Goal: Task Accomplishment & Management: Manage account settings

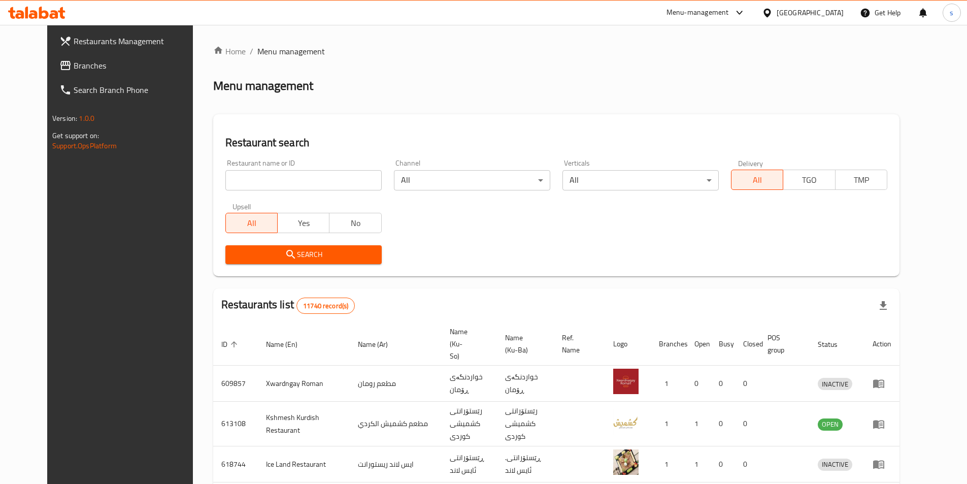
click at [241, 180] on div "Home / Menu management Menu management Restaurant search Restaurant name or ID …" at bounding box center [556, 405] width 686 height 720
click at [233, 181] on input "search" at bounding box center [303, 180] width 156 height 20
paste input "Bonbon Chocola"
type input "Bonbon Chocola"
click button "Search" at bounding box center [303, 254] width 156 height 19
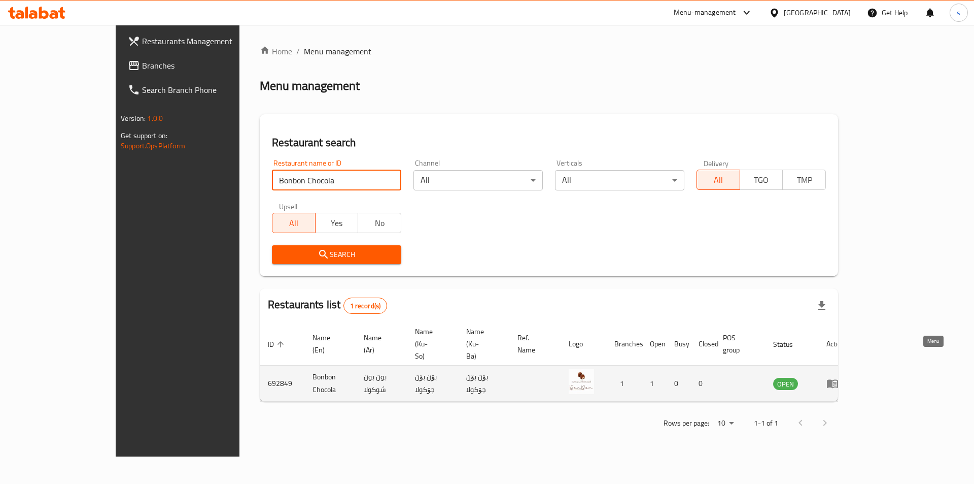
click at [838, 380] on icon "enhanced table" at bounding box center [832, 384] width 11 height 9
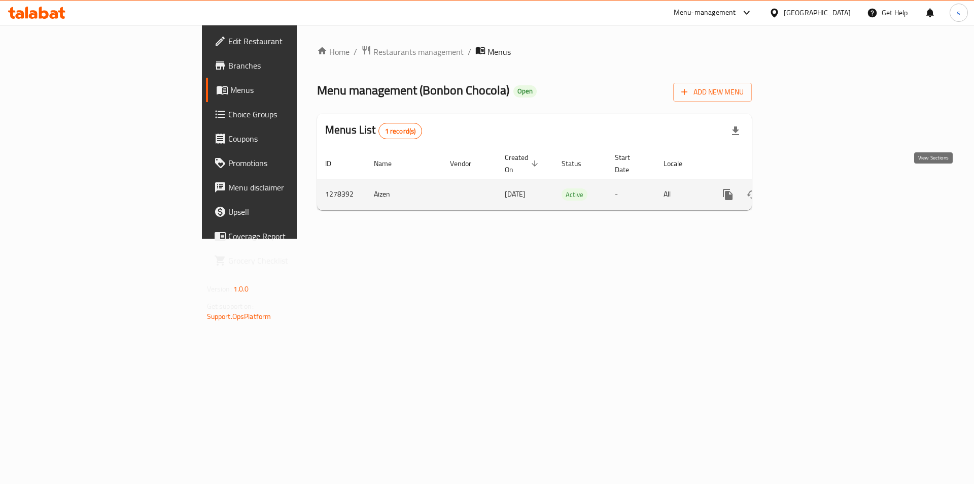
click at [806, 190] on icon "enhanced table" at bounding box center [801, 194] width 9 height 9
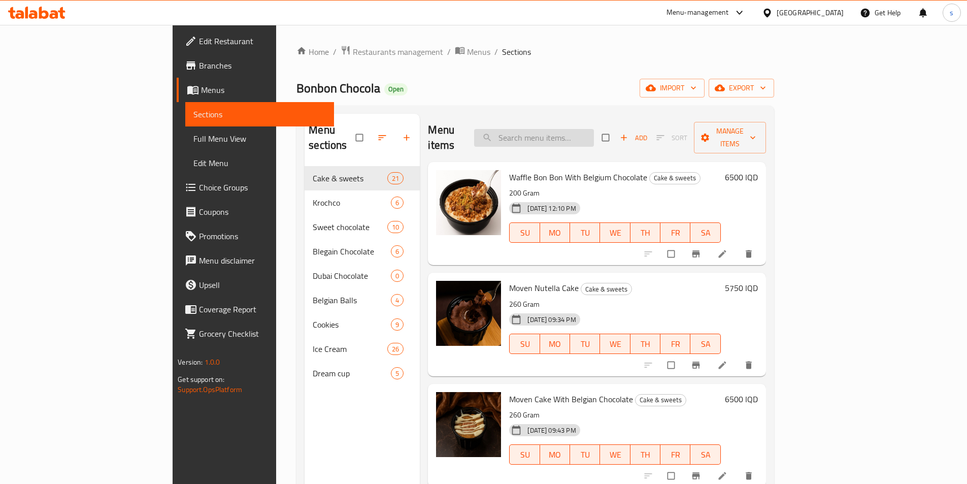
click at [586, 129] on input "search" at bounding box center [534, 138] width 120 height 18
paste input "Sweet Bounty Chocolate"
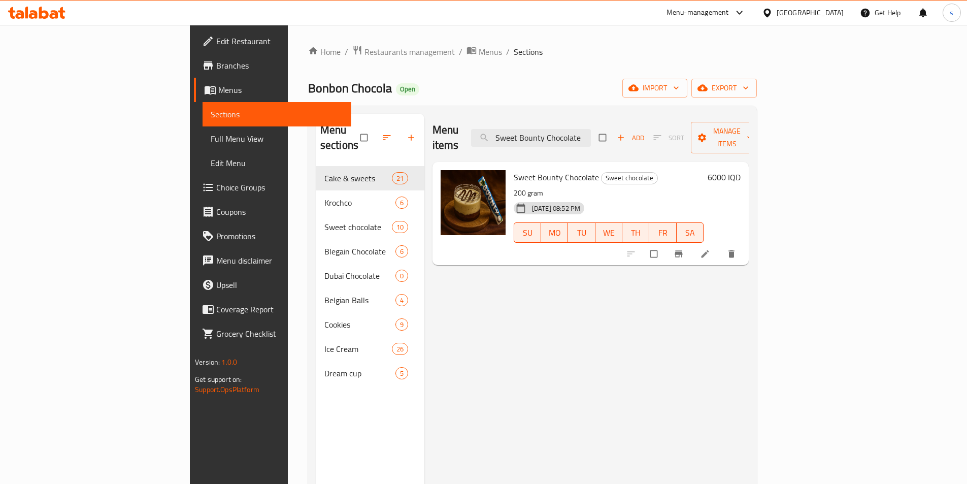
type input "Sweet Bounty Chocolate"
click at [720, 246] on li at bounding box center [706, 254] width 28 height 16
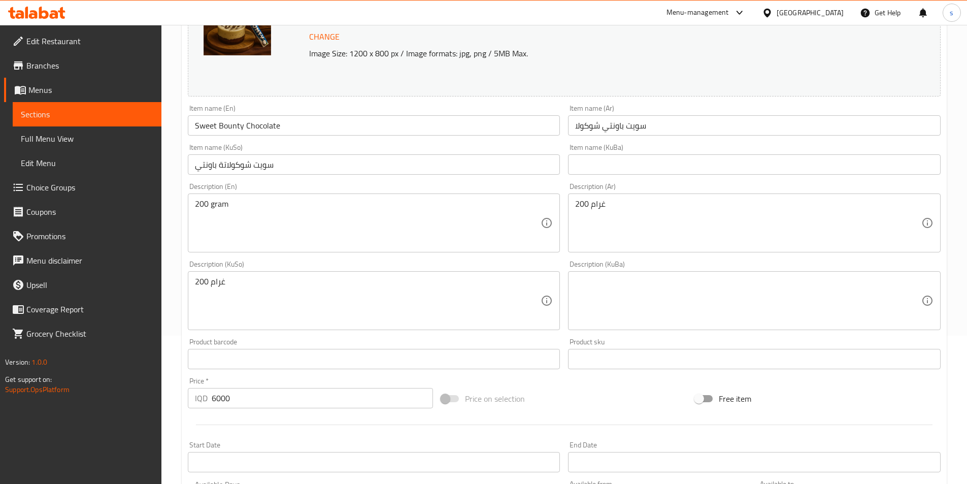
scroll to position [151, 0]
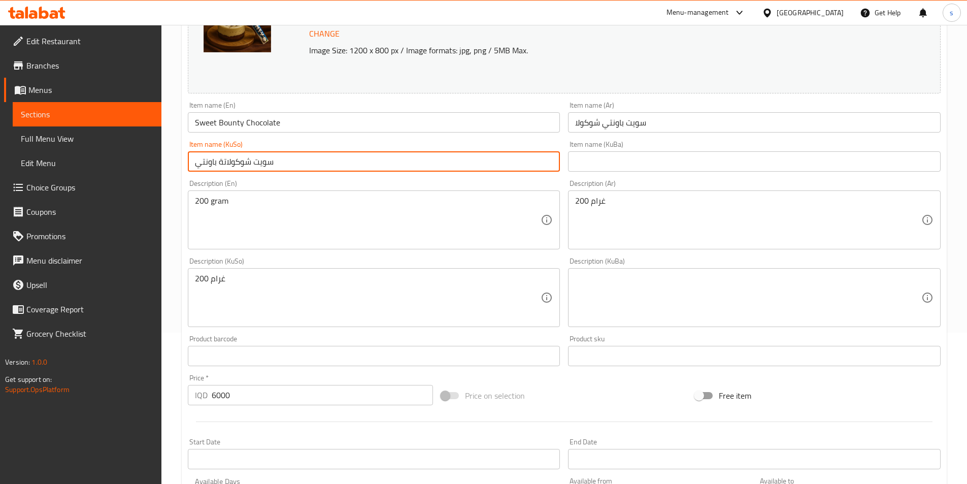
click at [416, 163] on input "سويت شوكولاتة باونتي" at bounding box center [374, 161] width 372 height 20
type input "سويت شوكولاتة باون"
click at [419, 153] on input "سويت شوكولاتة باون" at bounding box center [374, 161] width 372 height 20
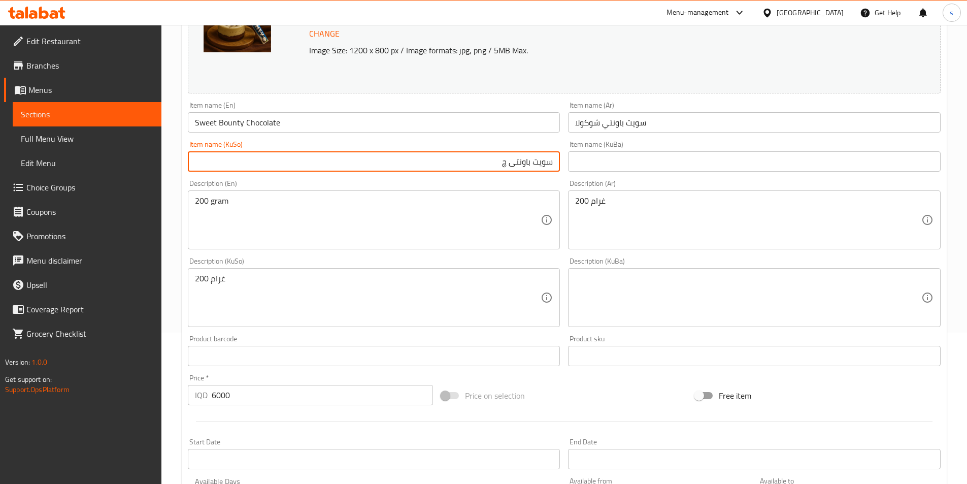
click at [266, 123] on input "Sweet Bounty Chocolate" at bounding box center [374, 122] width 372 height 20
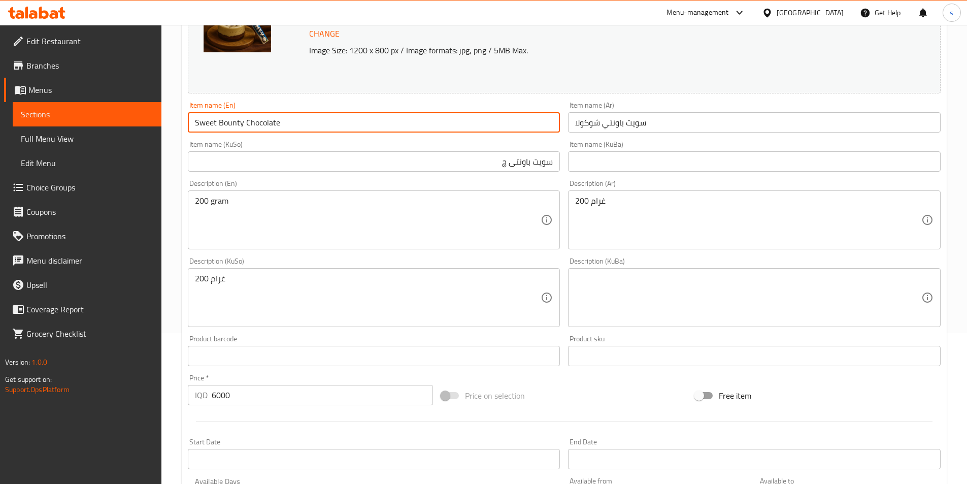
click at [266, 123] on input "Sweet Bounty Chocolate" at bounding box center [374, 122] width 372 height 20
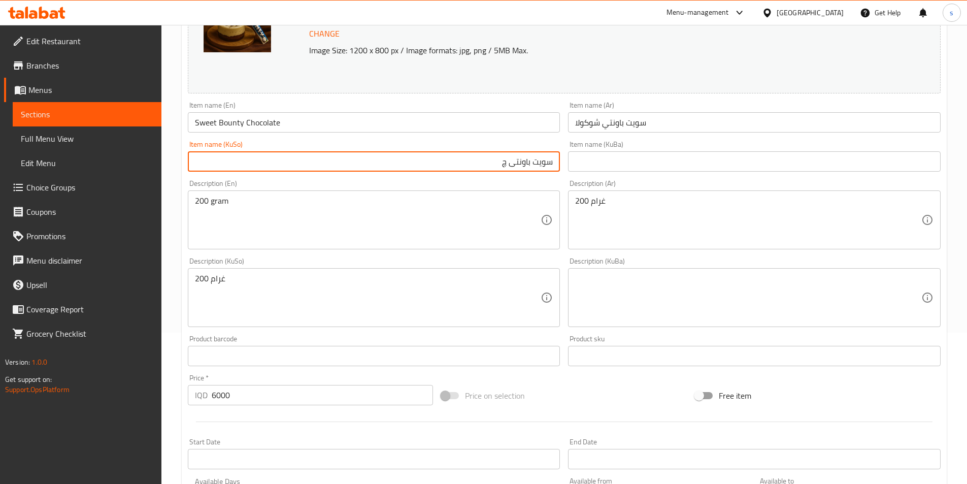
drag, startPoint x: 509, startPoint y: 164, endPoint x: 484, endPoint y: 168, distance: 25.3
click at [484, 168] on input "سویت باونتی چ" at bounding box center [374, 161] width 372 height 20
click at [488, 166] on input "سویت باونتی چ" at bounding box center [374, 161] width 372 height 20
drag, startPoint x: 504, startPoint y: 164, endPoint x: 481, endPoint y: 161, distance: 23.5
click at [481, 161] on input "سویت باونتی چ" at bounding box center [374, 161] width 372 height 20
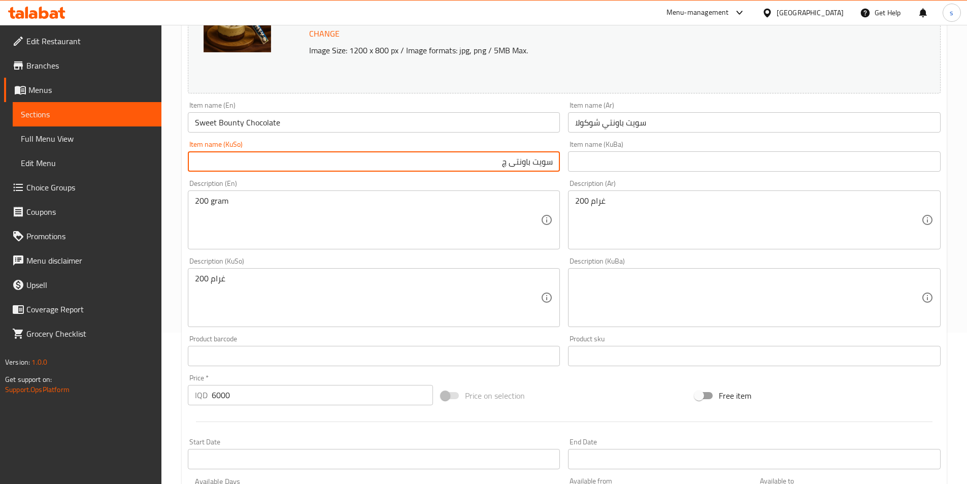
paste input "ۆکلاتەی"
click at [547, 164] on input "سویت باونتی چۆکلاتە" at bounding box center [374, 161] width 372 height 20
click at [547, 165] on input "سویت باونتی چۆکلاتە" at bounding box center [374, 161] width 372 height 20
click at [520, 163] on input "سویت باونتی چۆکلاتە" at bounding box center [374, 161] width 372 height 20
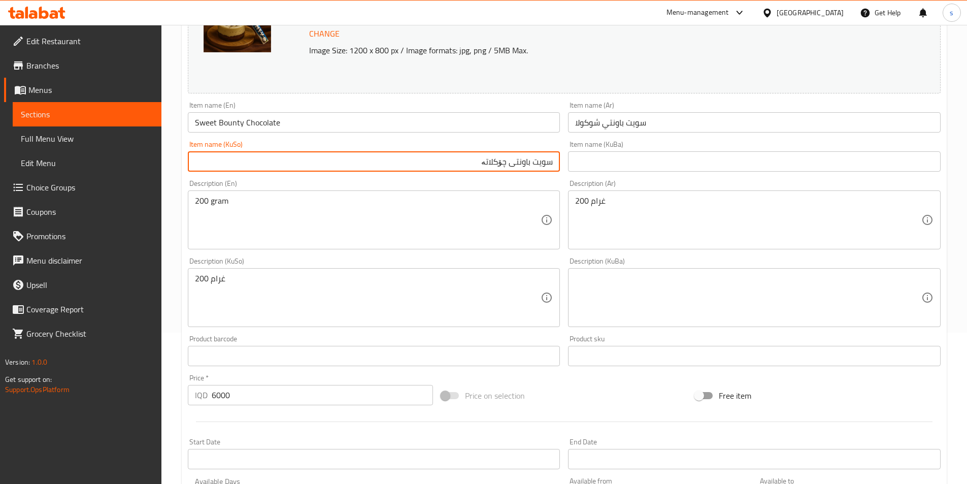
paste input "text"
type input "سویت باونتی چۆکلاتە"
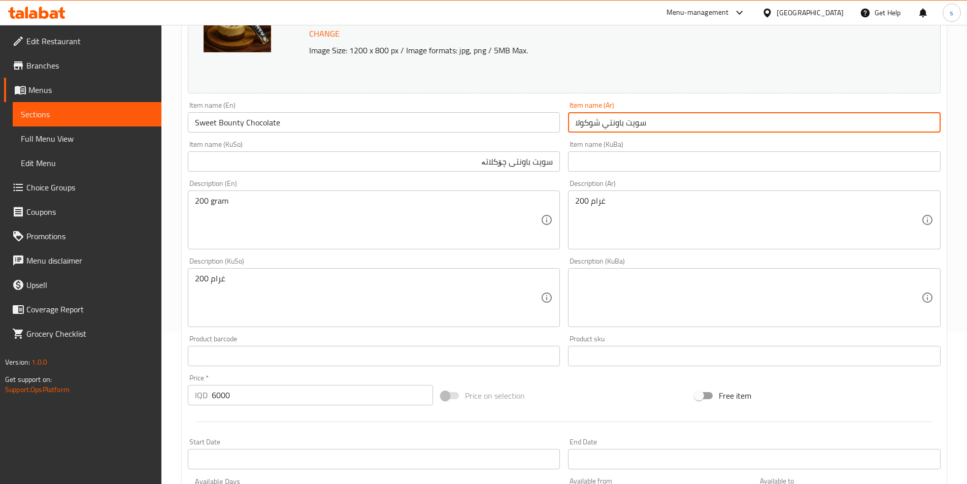
drag, startPoint x: 598, startPoint y: 122, endPoint x: 553, endPoint y: 122, distance: 45.7
click at [553, 122] on div "Change Image Size: 1200 x 800 px / Image formats: jpg, png / 5MB Max. Item name…" at bounding box center [564, 266] width 761 height 569
paste input "تة"
type input "سويت باونتي شوكولاتة"
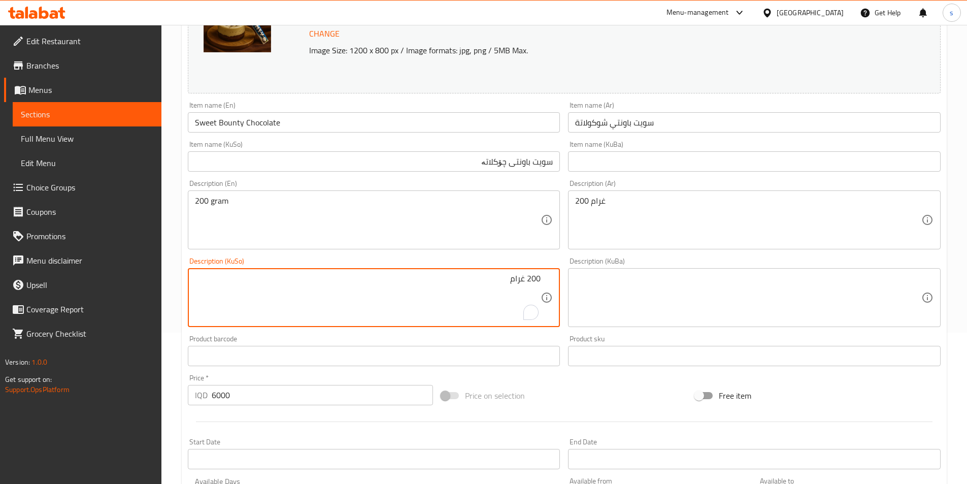
click at [449, 283] on textarea "200 غرام" at bounding box center [368, 298] width 346 height 48
type textarea "200 گرام"
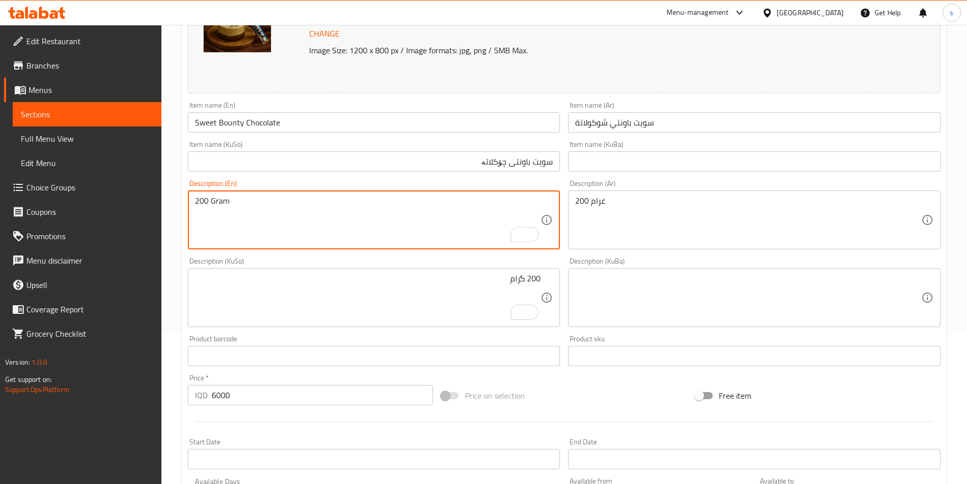
type textarea "200 Gram"
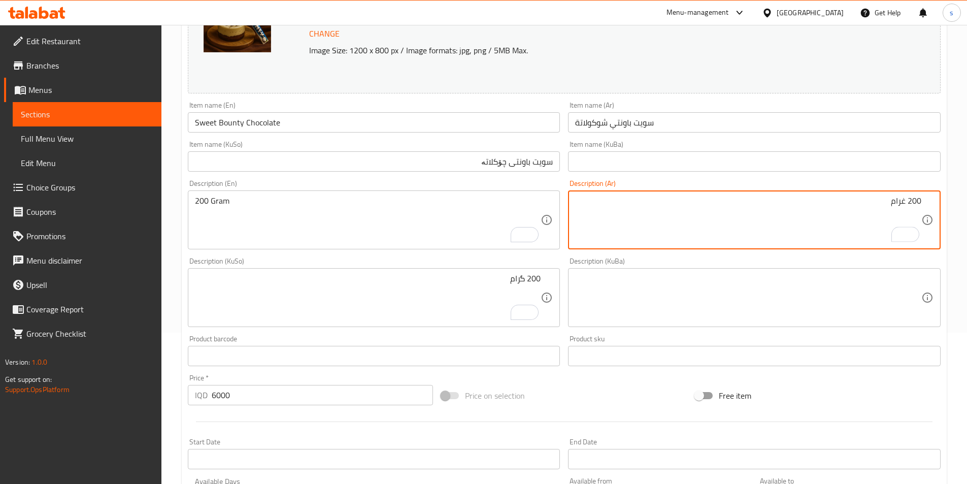
click at [905, 202] on textarea "200 غرام" at bounding box center [748, 220] width 346 height 48
type textarea "200 جرام"
click at [207, 123] on input "Sweet Bounty Chocolate" at bounding box center [374, 122] width 372 height 20
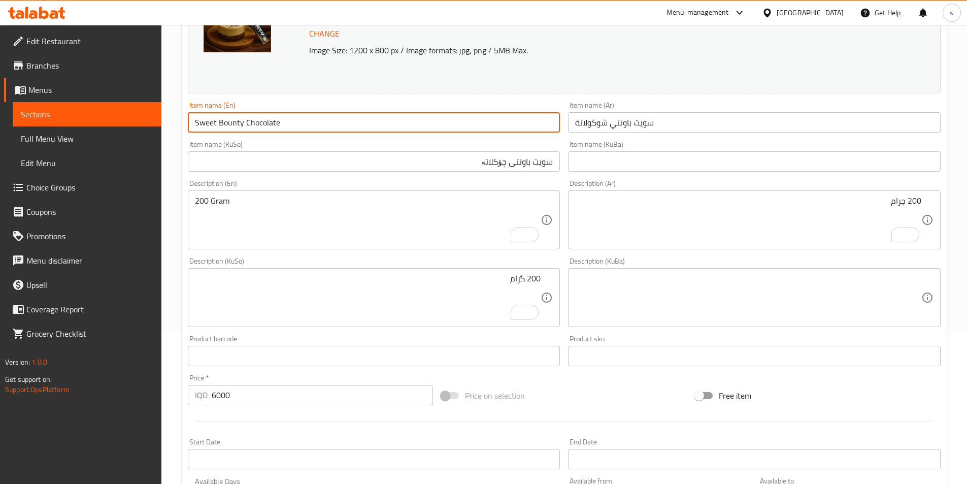
click at [207, 123] on input "Sweet Bounty Chocolate" at bounding box center [374, 122] width 372 height 20
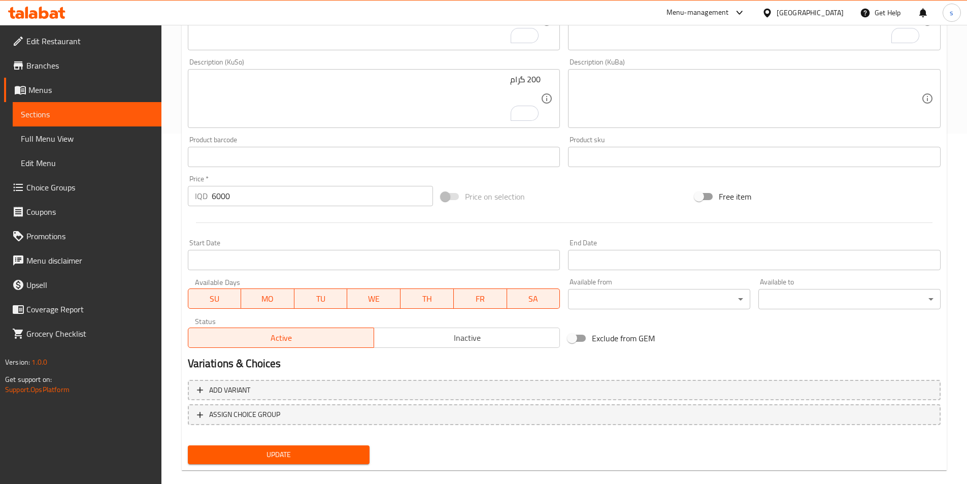
scroll to position [365, 0]
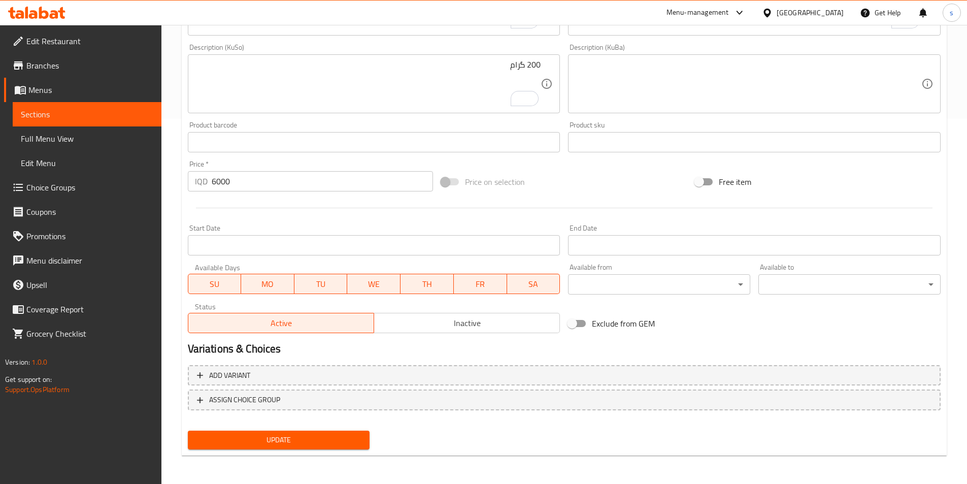
click at [221, 444] on span "Update" at bounding box center [279, 439] width 166 height 13
click at [79, 142] on span "Full Menu View" at bounding box center [87, 138] width 132 height 12
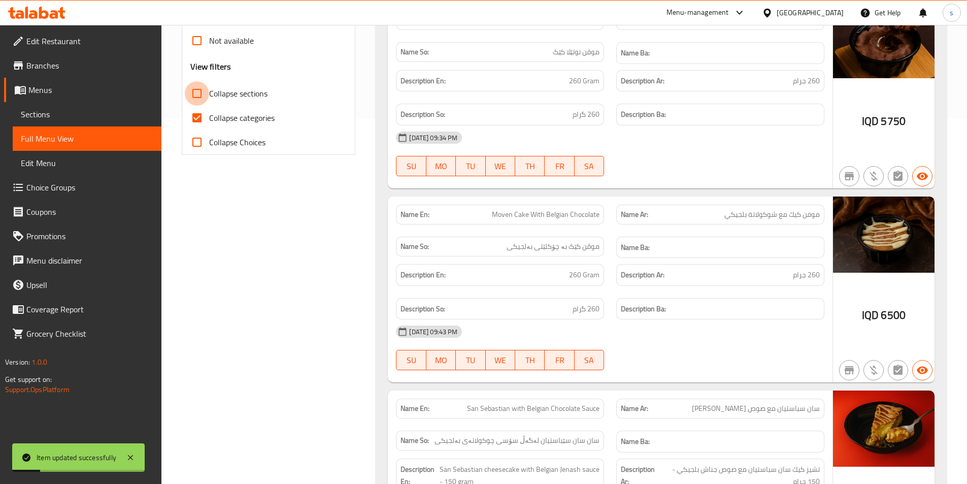
click at [201, 96] on input "Collapse sections" at bounding box center [197, 93] width 24 height 24
checkbox input "true"
click at [195, 123] on input "Collapse categories" at bounding box center [197, 118] width 24 height 24
checkbox input "false"
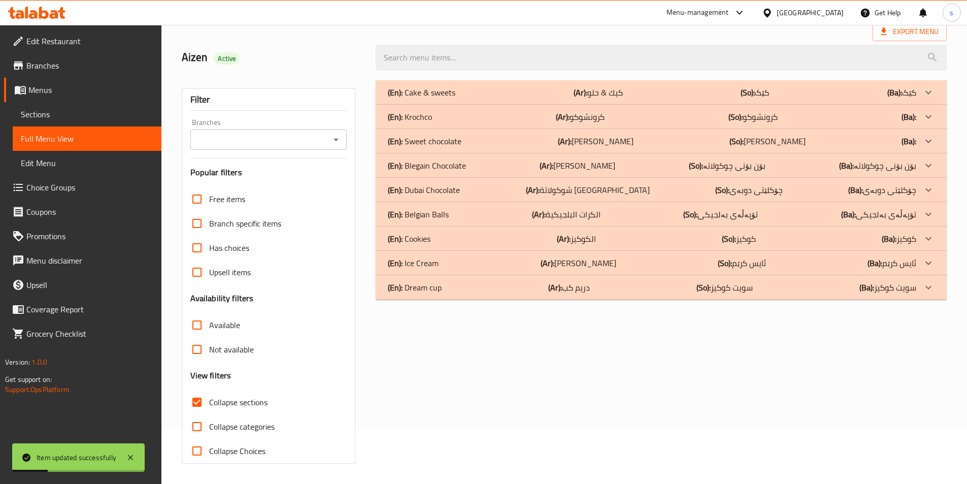
scroll to position [56, 0]
click at [303, 143] on input "Branches" at bounding box center [260, 139] width 134 height 14
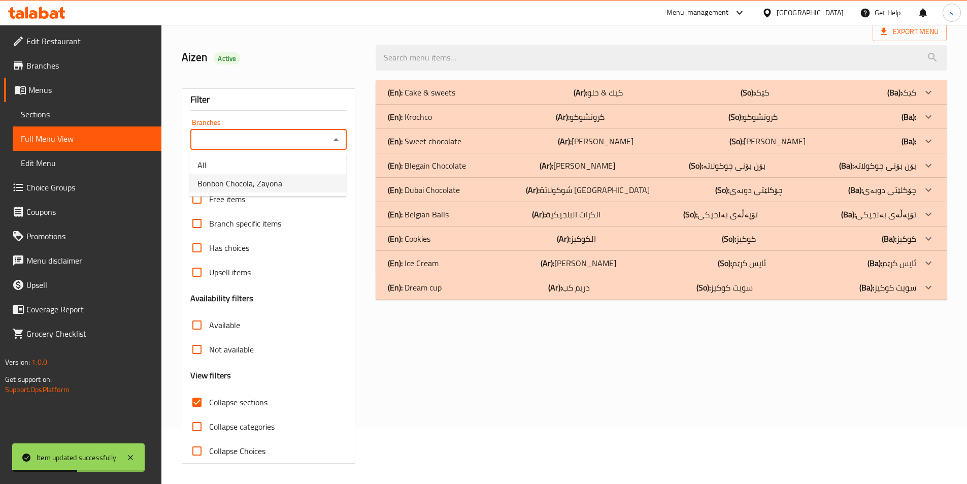
click at [328, 179] on li "Bonbon Chocola, Zayona" at bounding box center [267, 183] width 157 height 18
type input "Bonbon Chocola, Zayona"
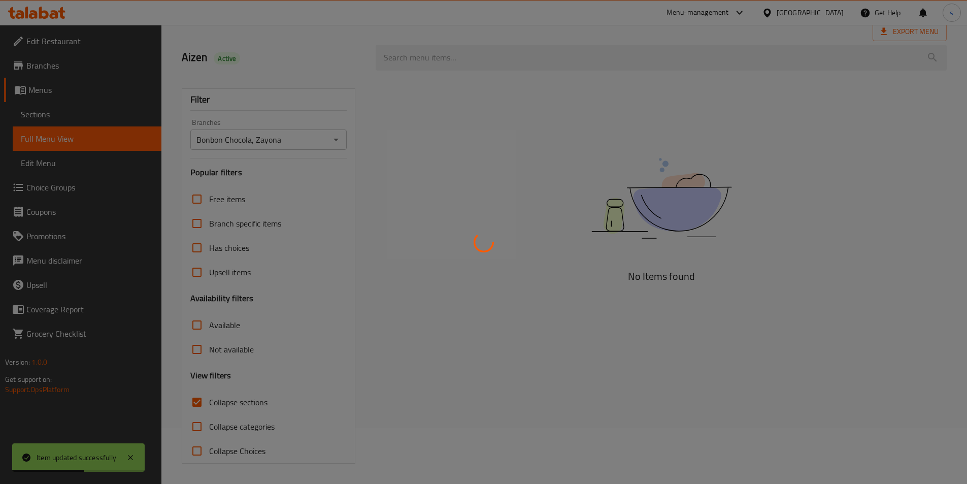
click at [437, 65] on div at bounding box center [483, 242] width 967 height 484
click at [436, 63] on div at bounding box center [483, 242] width 967 height 484
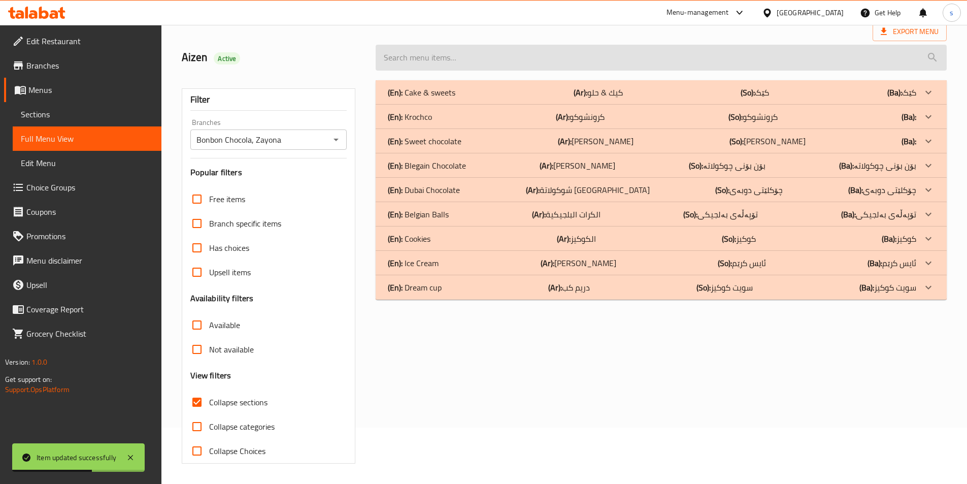
click at [424, 55] on input "search" at bounding box center [661, 58] width 571 height 26
paste input "Sweet Bounty Chocolate"
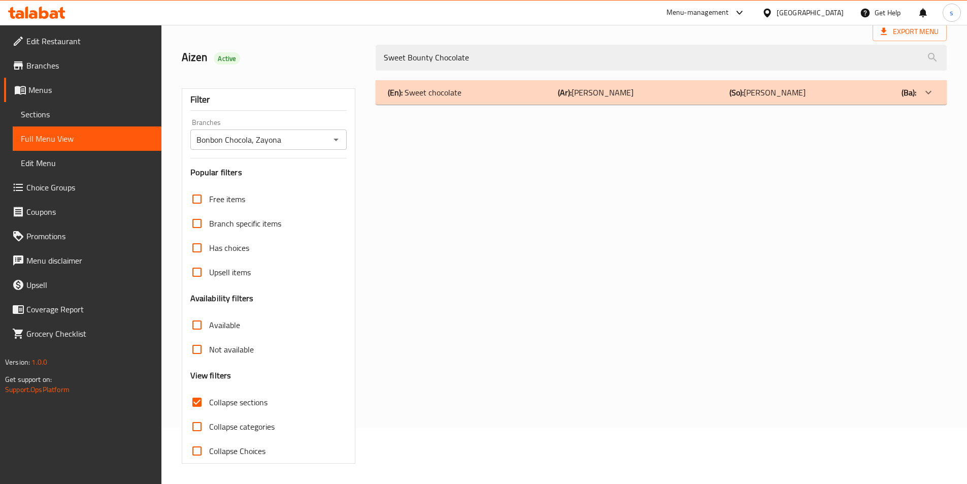
type input "Sweet Bounty Chocolate"
click at [519, 86] on div "(En): Sweet chocolate (Ar): سويت شوكولا (So): سويت شوكولا (Ba):" at bounding box center [652, 92] width 528 height 12
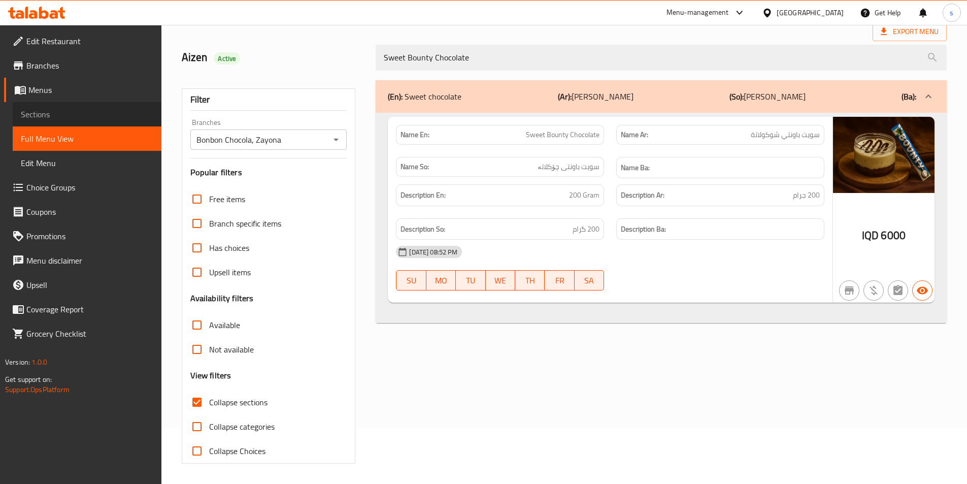
click at [48, 120] on span "Sections" at bounding box center [87, 114] width 132 height 12
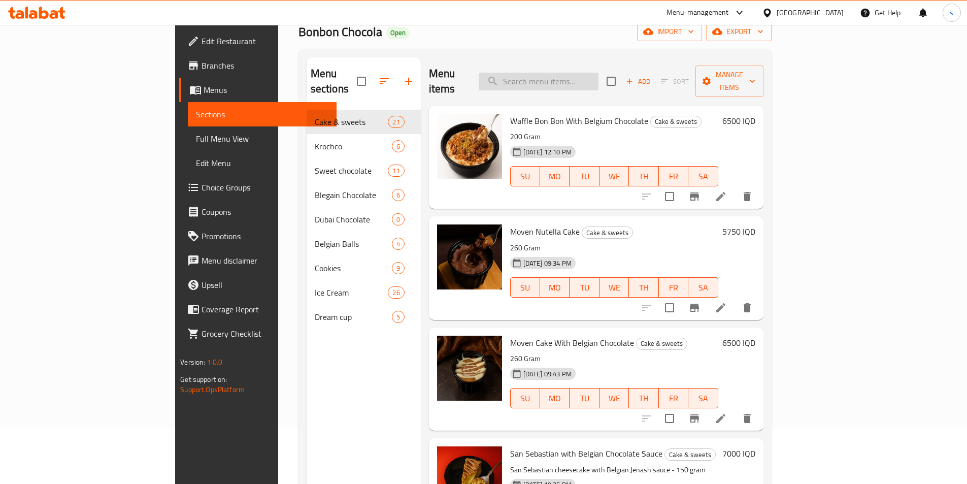
click at [598, 82] on input "search" at bounding box center [539, 82] width 120 height 18
click at [598, 76] on input "search" at bounding box center [539, 82] width 120 height 18
click at [598, 75] on input "search" at bounding box center [539, 82] width 120 height 18
paste input "Sweet Bounty Chocolate"
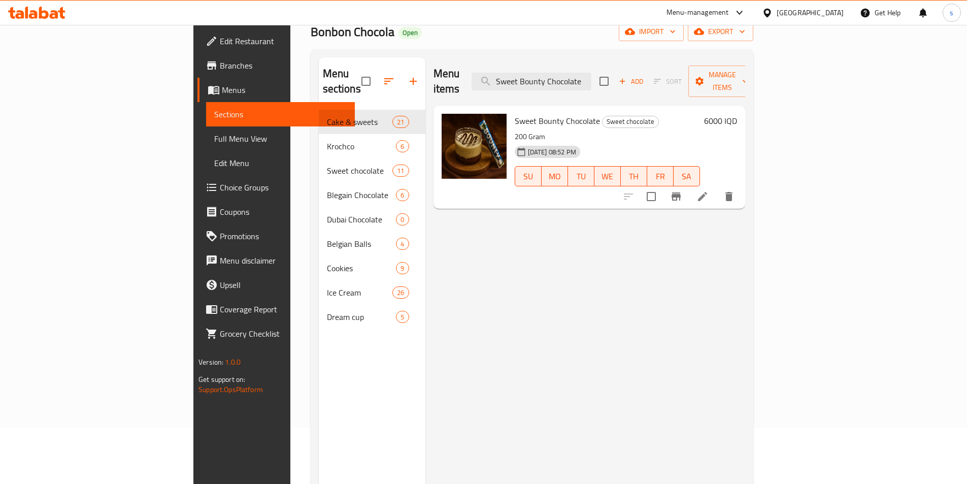
type input "Sweet Bounty Chocolate"
click at [717, 187] on li at bounding box center [702, 196] width 28 height 18
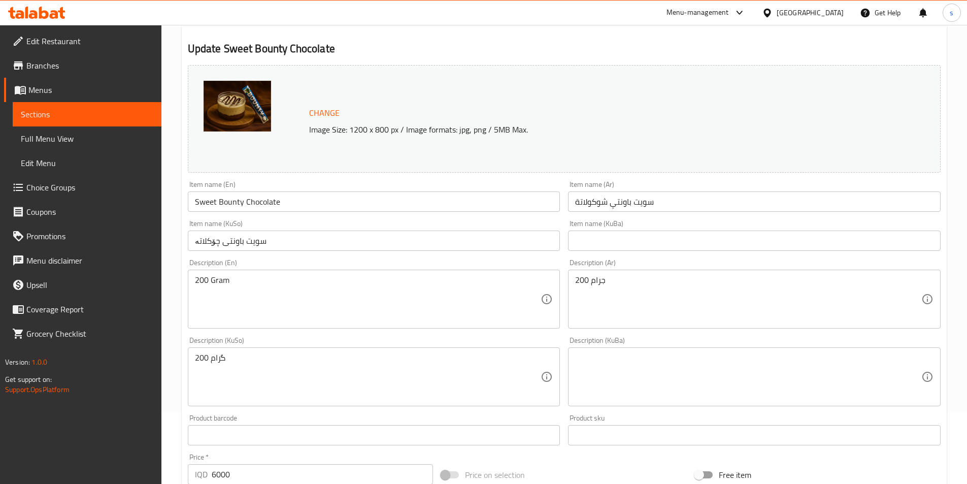
scroll to position [78, 0]
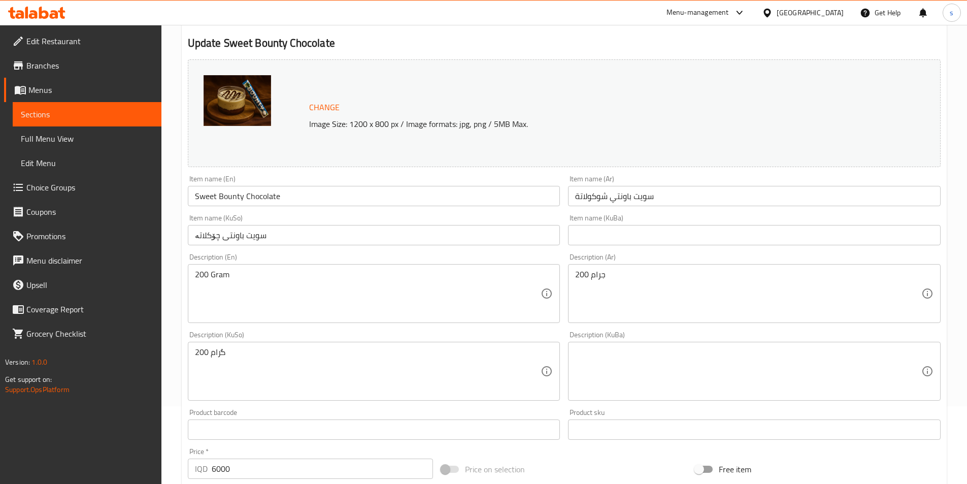
click at [473, 239] on input "سویت باونتی چۆکلاتە" at bounding box center [374, 235] width 372 height 20
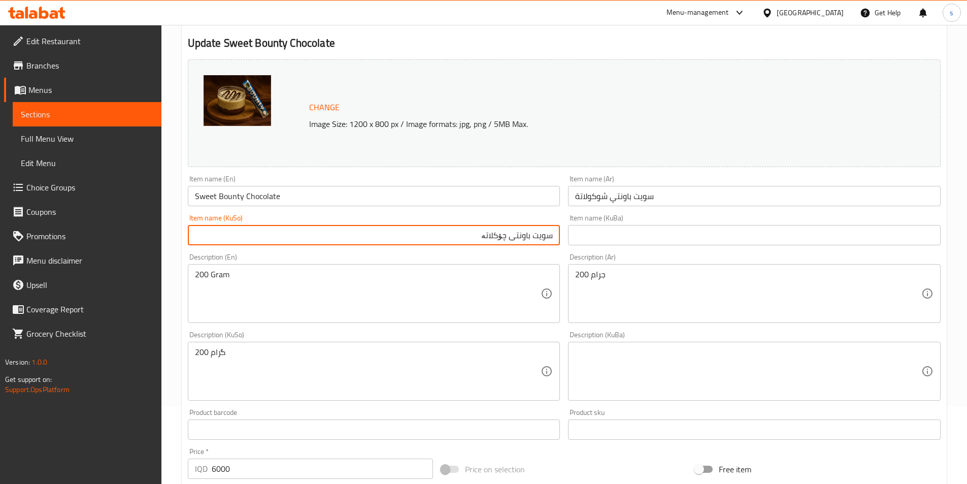
drag, startPoint x: 472, startPoint y: 237, endPoint x: 506, endPoint y: 238, distance: 34.5
click at [506, 238] on input "سویت باونتی چۆکلاتە" at bounding box center [374, 235] width 372 height 20
paste input "وکو"
type input "سویت باونتی چوکولاتە"
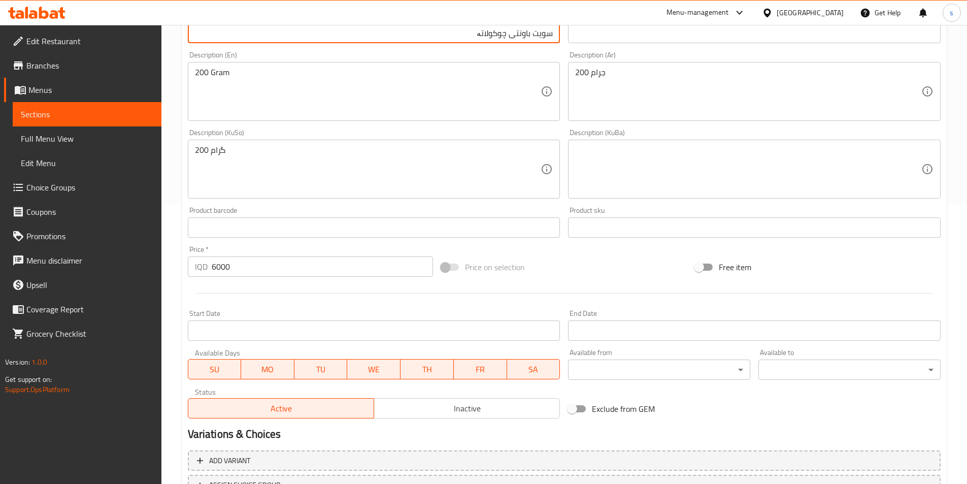
scroll to position [365, 0]
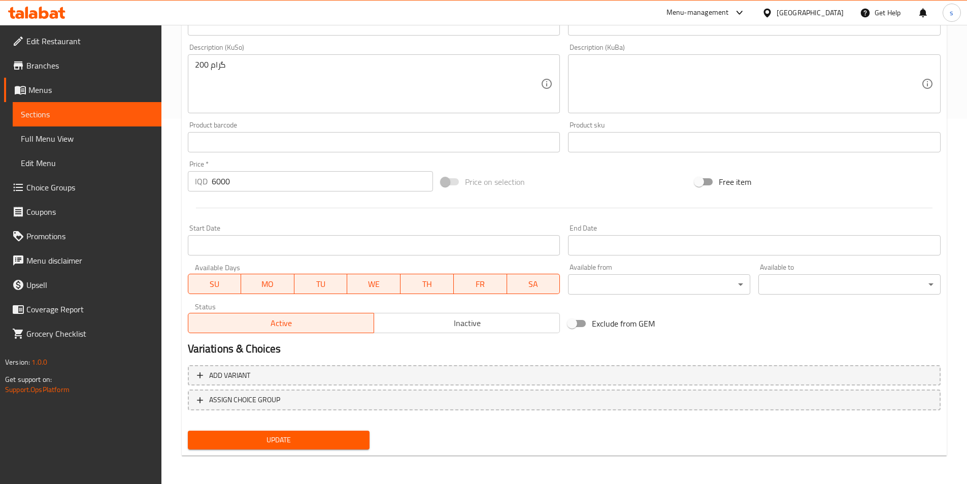
click at [314, 432] on button "Update" at bounding box center [279, 439] width 182 height 19
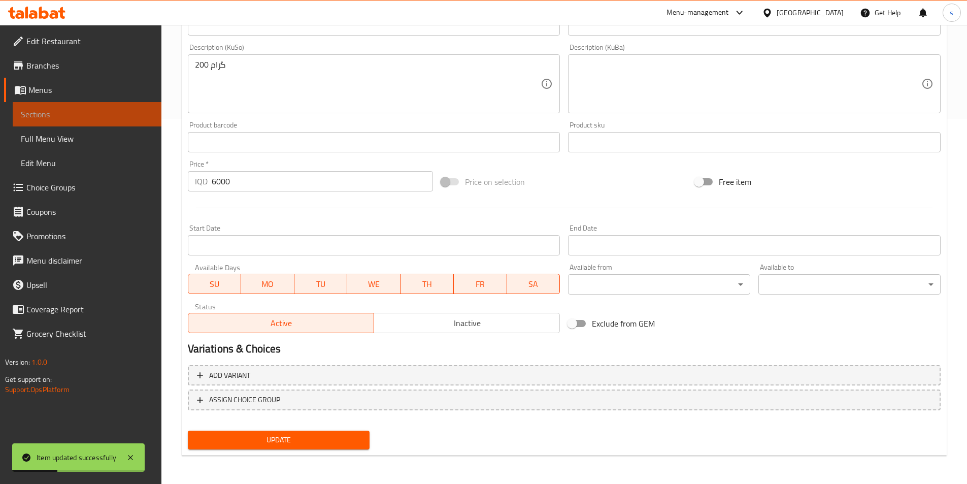
click at [58, 122] on link "Sections" at bounding box center [87, 114] width 149 height 24
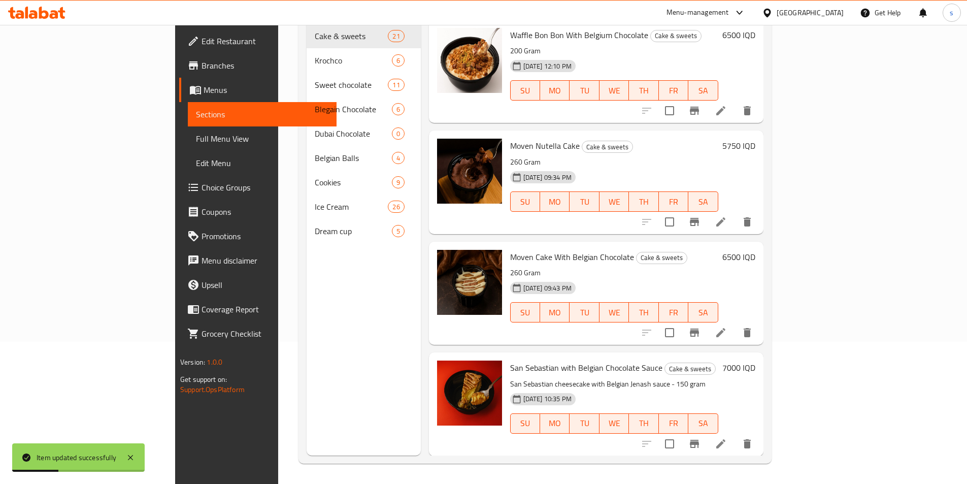
click at [196, 133] on span "Full Menu View" at bounding box center [262, 138] width 132 height 12
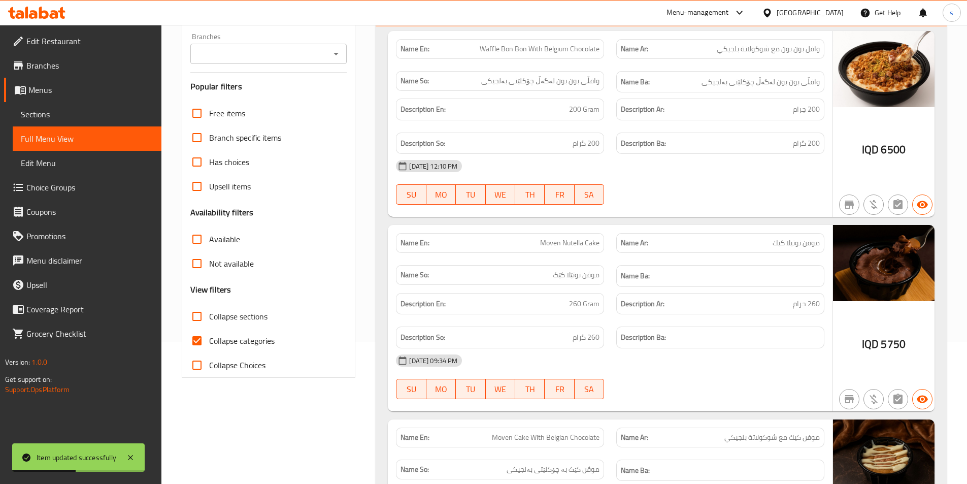
click at [337, 58] on icon "Open" at bounding box center [336, 54] width 12 height 12
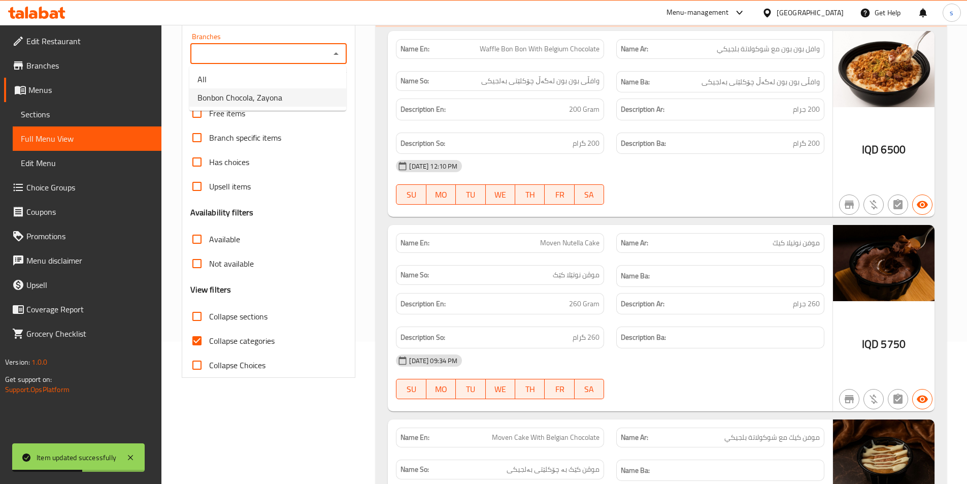
click at [323, 95] on li "Bonbon Chocola, Zayona" at bounding box center [267, 97] width 157 height 18
type input "Bonbon Chocola, Zayona"
click at [198, 314] on input "Collapse sections" at bounding box center [197, 316] width 24 height 24
checkbox input "true"
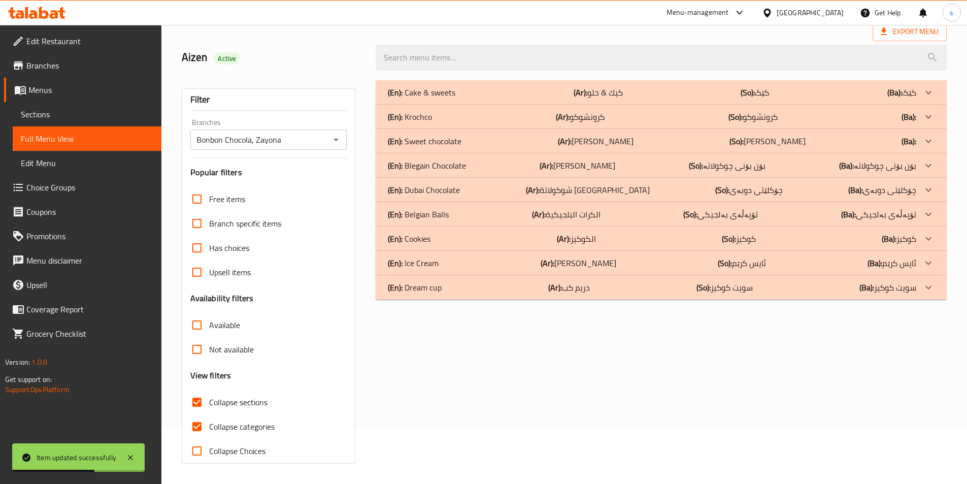
click at [191, 414] on input "Collapse categories" at bounding box center [197, 426] width 24 height 24
checkbox input "false"
click at [200, 390] on input "Collapse sections" at bounding box center [197, 402] width 24 height 24
checkbox input "false"
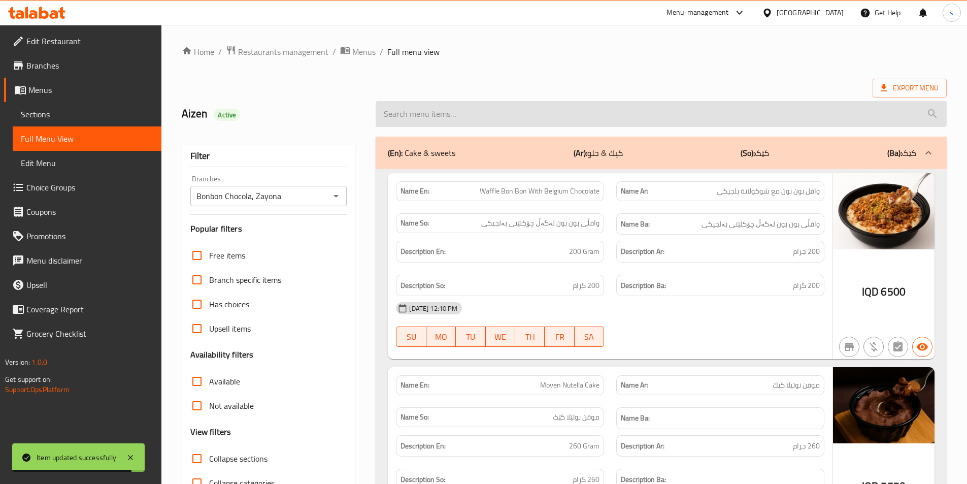
click at [533, 114] on input "search" at bounding box center [661, 114] width 571 height 26
paste input "Sweet Bounty Chocolate"
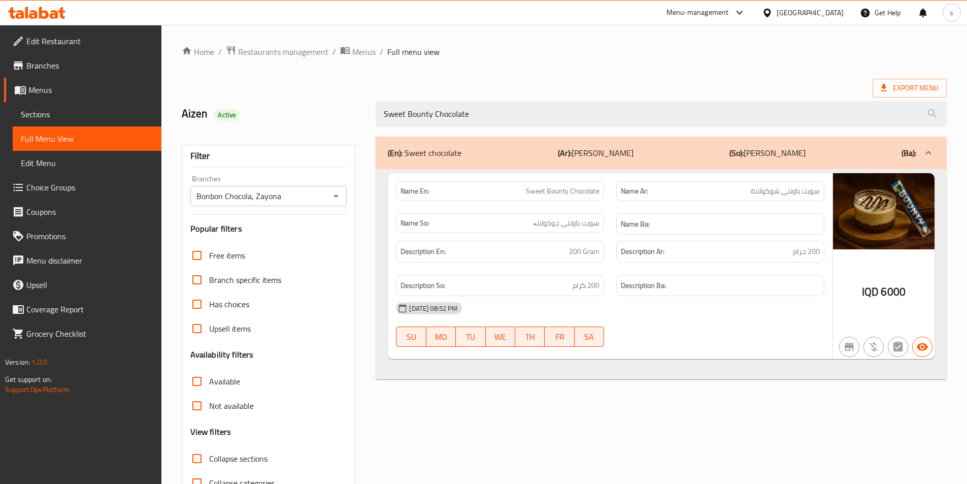
type input "Sweet Bounty Chocolate"
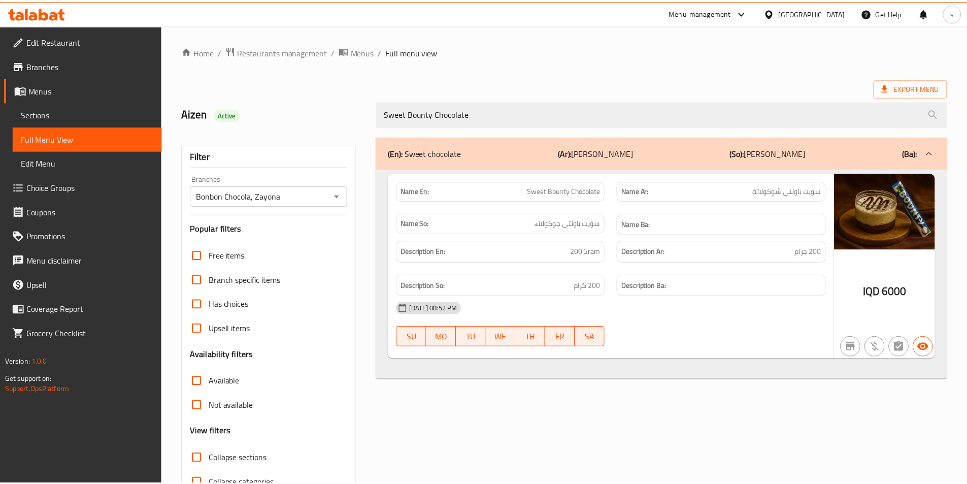
scroll to position [56, 0]
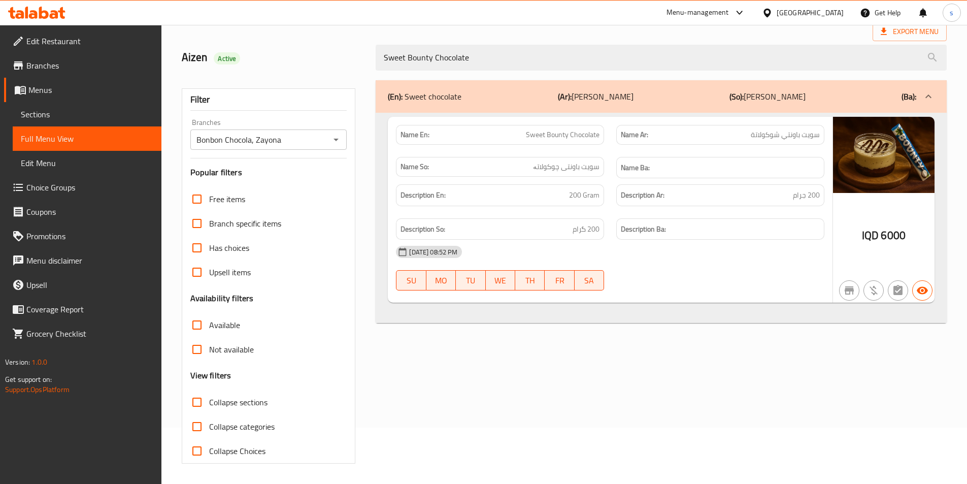
click at [773, 195] on h6 "Description Ar: 200 جرام" at bounding box center [720, 195] width 199 height 13
copy span "200 جرام"
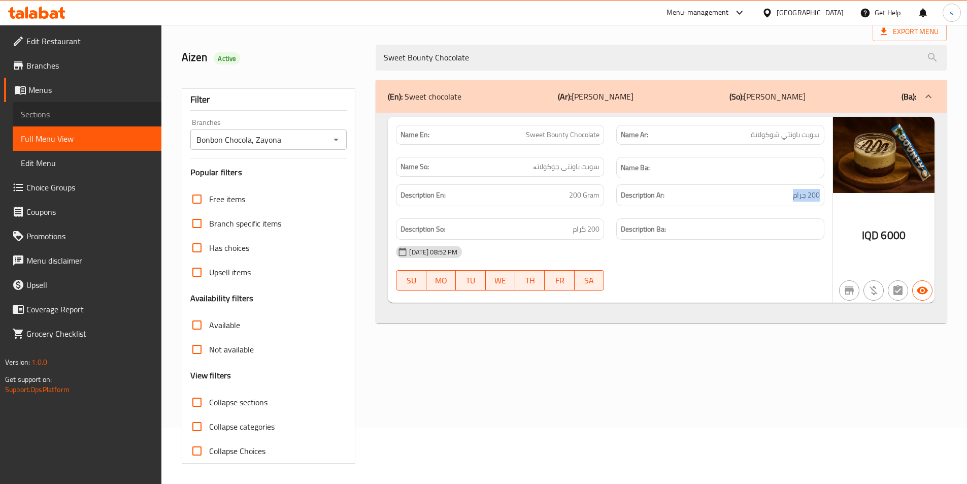
click at [83, 115] on span "Sections" at bounding box center [87, 114] width 132 height 12
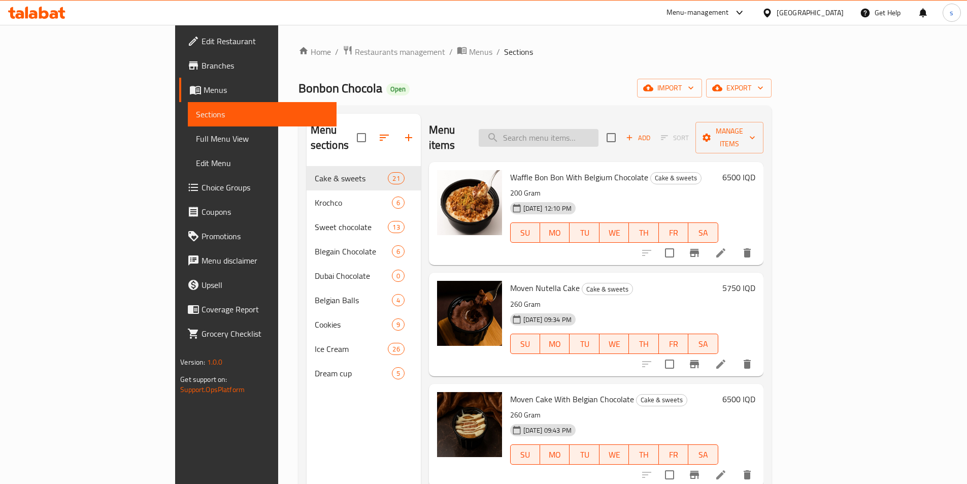
click at [587, 130] on input "search" at bounding box center [539, 138] width 120 height 18
paste input "Sweet Galaxy Chocolate"
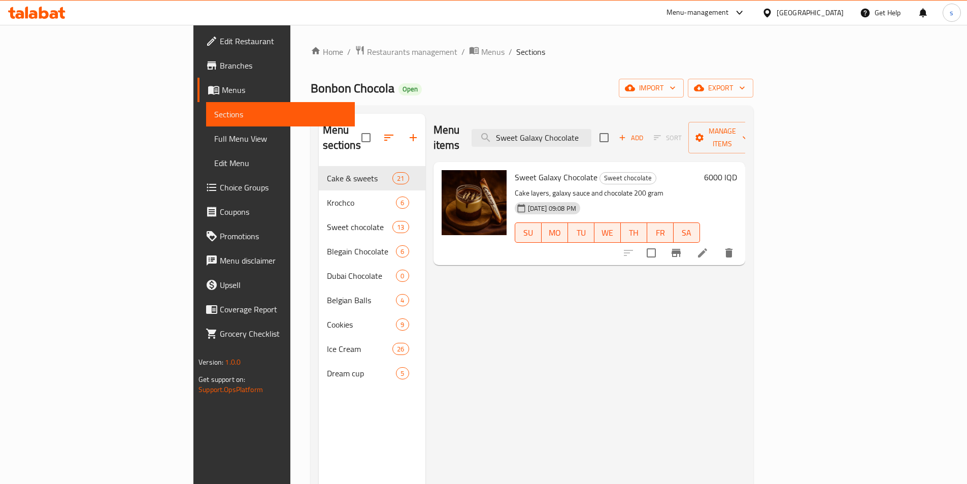
type input "Sweet Galaxy Chocolate"
click at [708, 247] on icon at bounding box center [702, 253] width 12 height 12
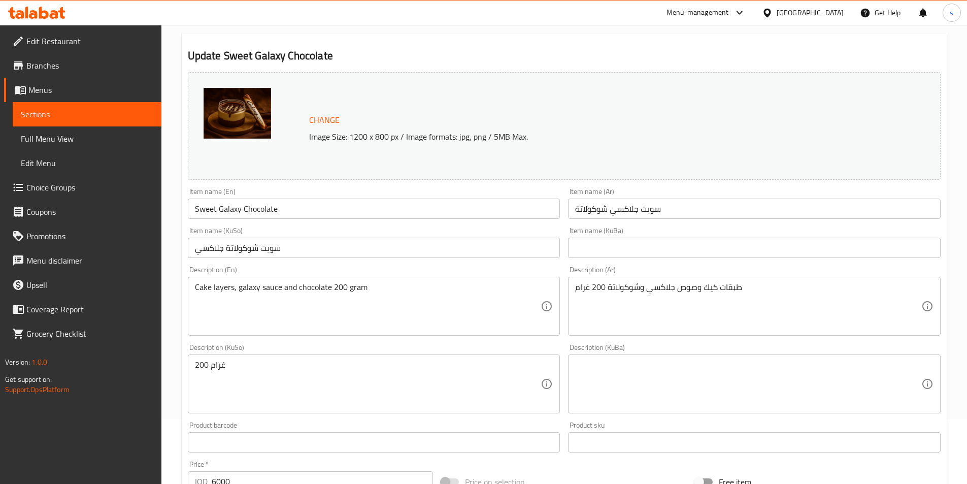
scroll to position [100, 0]
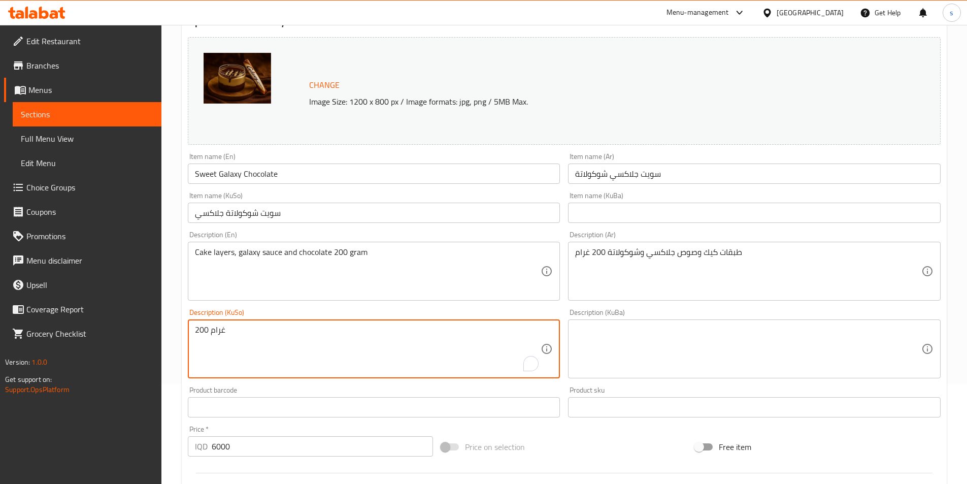
click at [460, 343] on textarea "200 غرام" at bounding box center [368, 349] width 346 height 48
click at [390, 349] on textarea "200 غرام" at bounding box center [368, 349] width 346 height 48
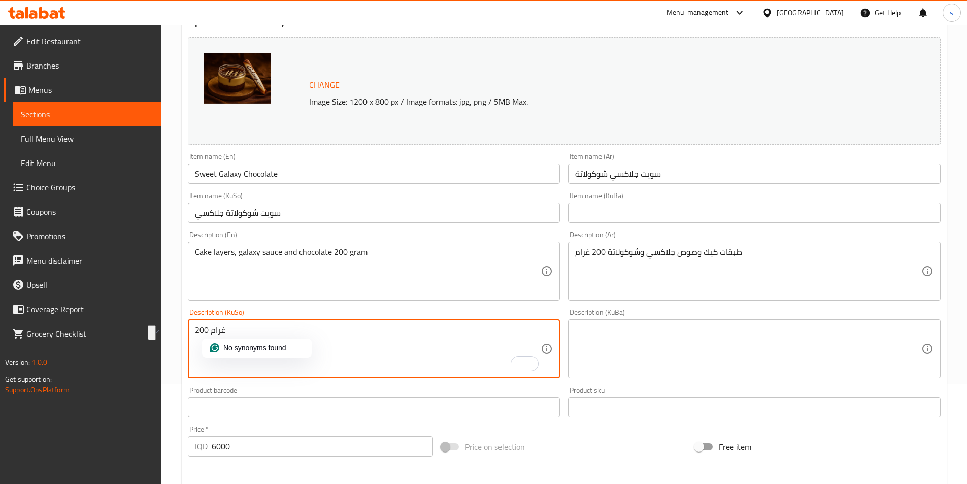
paste textarea "تەبەقاتی کێک، سۆسی گالاکسی و چوکولاتە 200 گ"
type textarea "تەبەقاتی کێک، سۆسی گالاکسی و چوکولاتە 200 گرام"
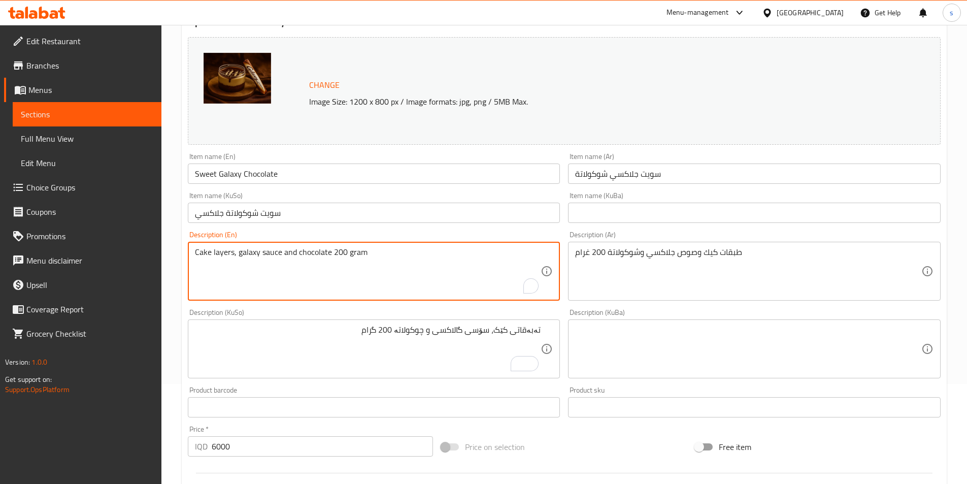
click at [224, 256] on textarea "Cake layers, galaxy sauce and chocolate 200 gram" at bounding box center [368, 271] width 346 height 48
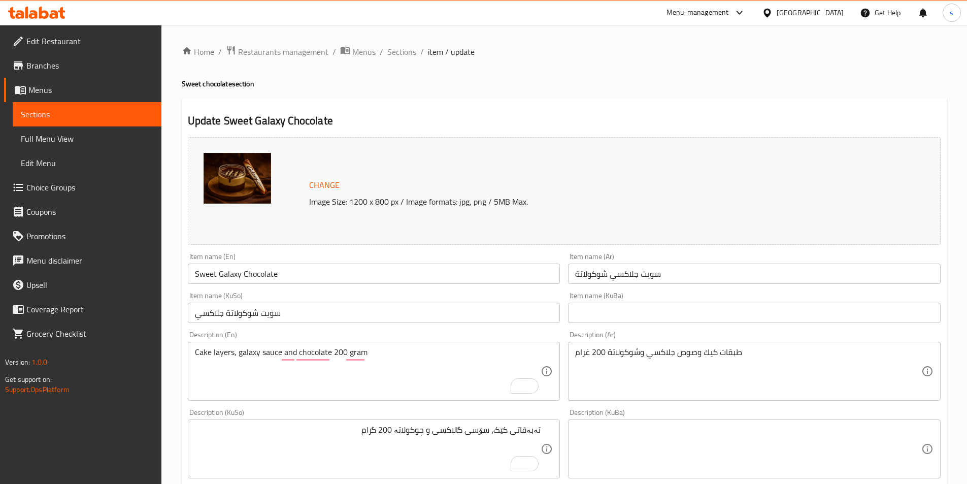
scroll to position [100, 0]
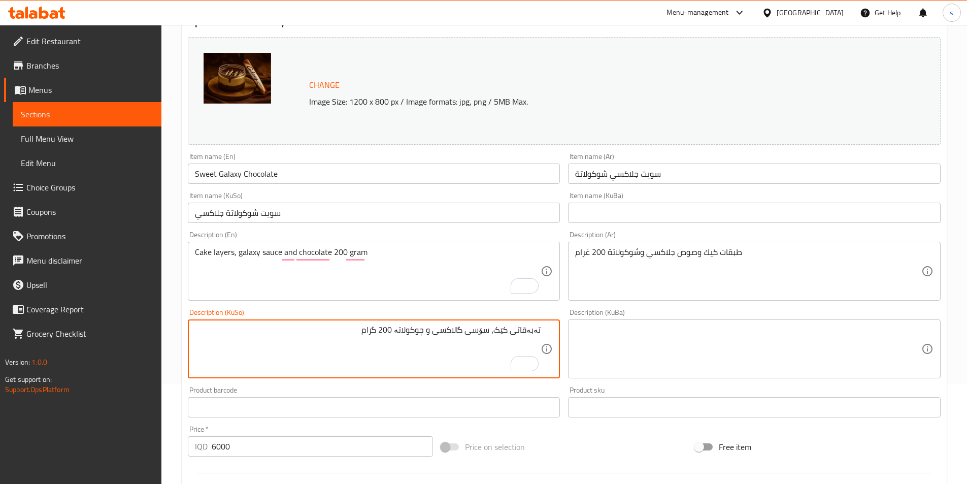
drag, startPoint x: 518, startPoint y: 332, endPoint x: 550, endPoint y: 331, distance: 32.5
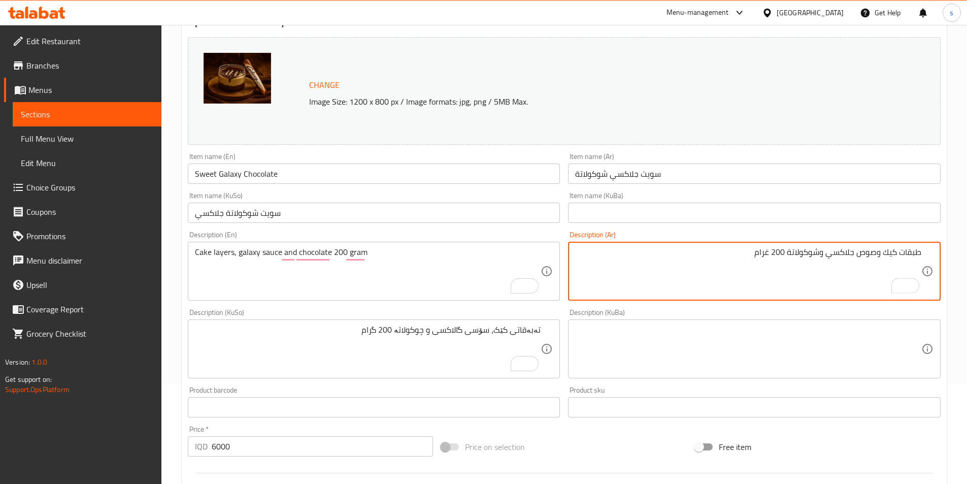
click at [875, 258] on textarea "طبقات كيك وصوص جلاكسي وشوكولاتة 200 غرام" at bounding box center [748, 271] width 346 height 48
type textarea "طبقات كيك، صوص جلاكسي وشوكولاتة 200 غرام"
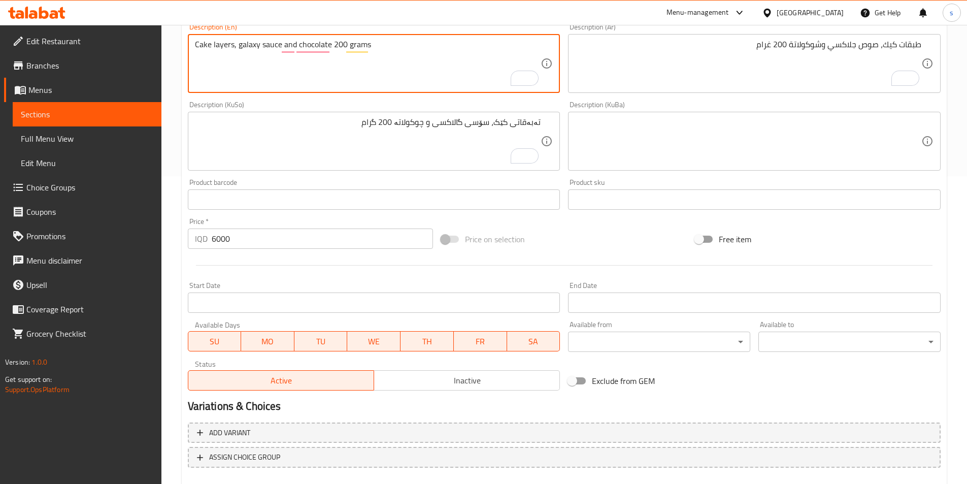
scroll to position [365, 0]
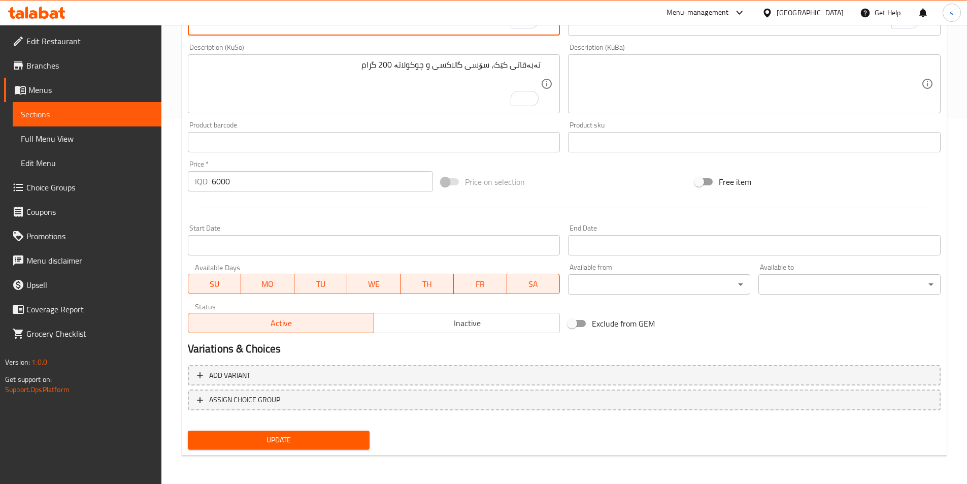
type textarea "Cake layers, galaxy sauce and chocolate 200 grams"
click at [304, 447] on button "Update" at bounding box center [279, 439] width 182 height 19
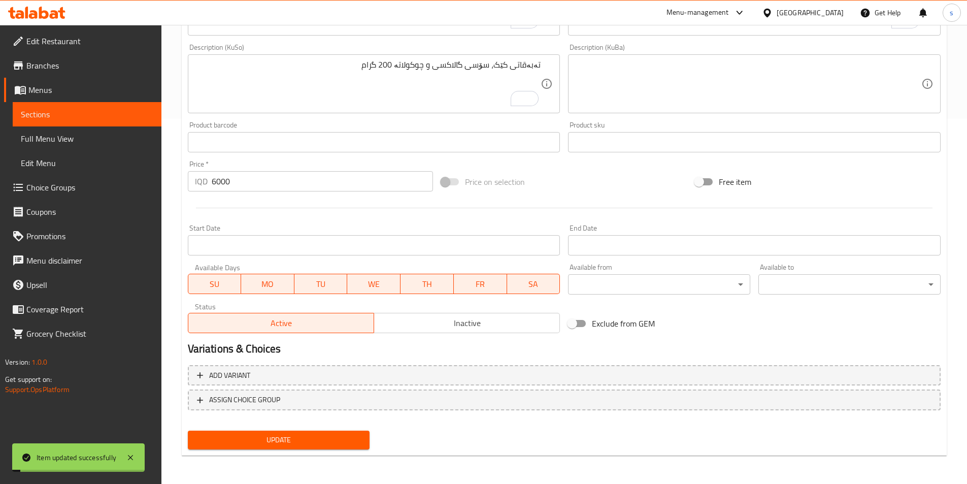
click at [47, 141] on span "Full Menu View" at bounding box center [87, 138] width 132 height 12
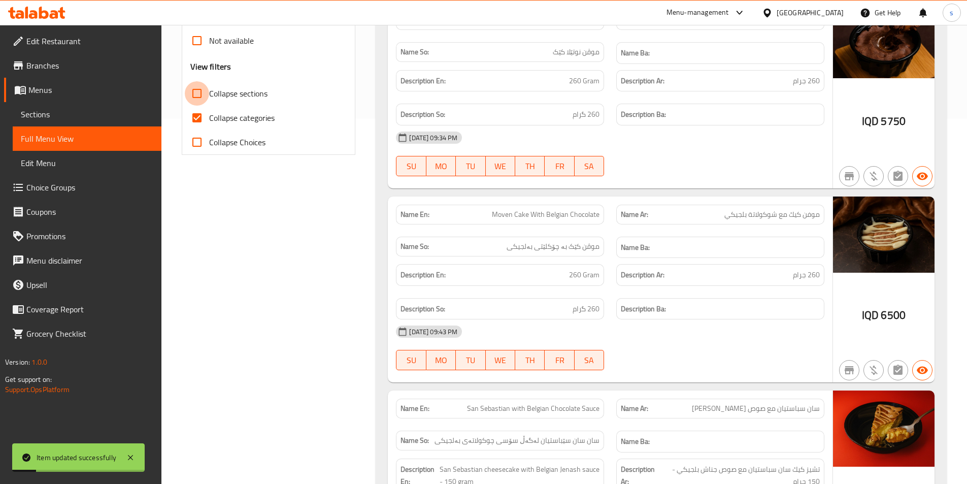
drag, startPoint x: 194, startPoint y: 103, endPoint x: 191, endPoint y: 121, distance: 18.4
click at [194, 103] on input "Collapse sections" at bounding box center [197, 93] width 24 height 24
checkbox input "true"
click at [191, 121] on input "Collapse categories" at bounding box center [197, 118] width 24 height 24
checkbox input "false"
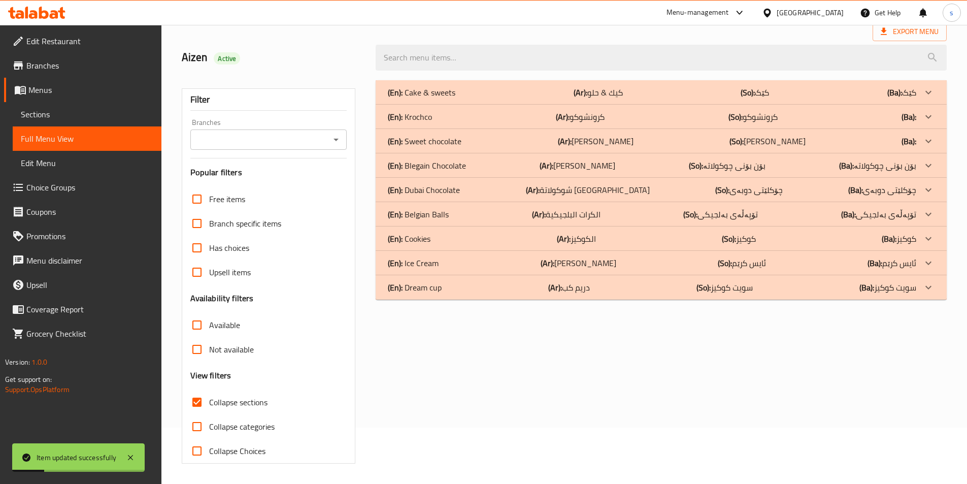
scroll to position [56, 0]
click at [344, 133] on div "Branches" at bounding box center [268, 139] width 157 height 20
click at [341, 136] on icon "Open" at bounding box center [336, 139] width 12 height 12
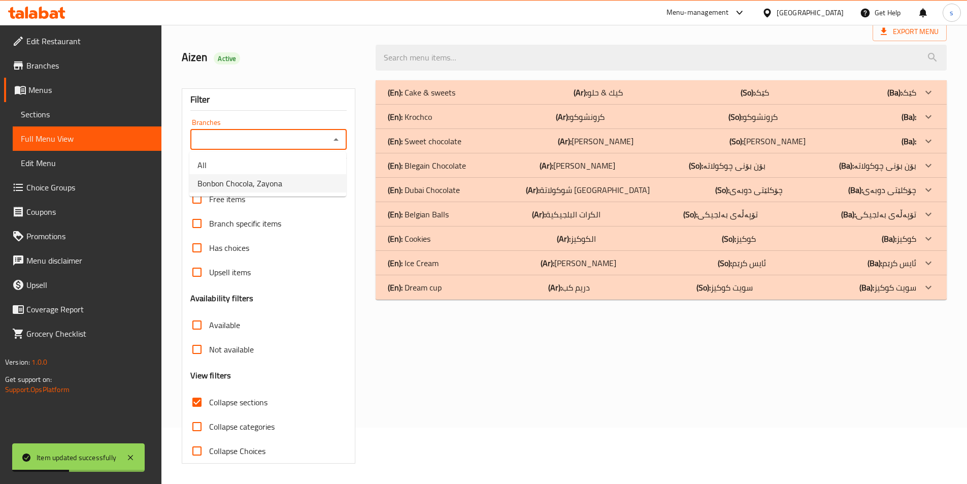
click at [292, 189] on li "Bonbon Chocola, Zayona" at bounding box center [267, 183] width 157 height 18
type input "Bonbon Chocola, Zayona"
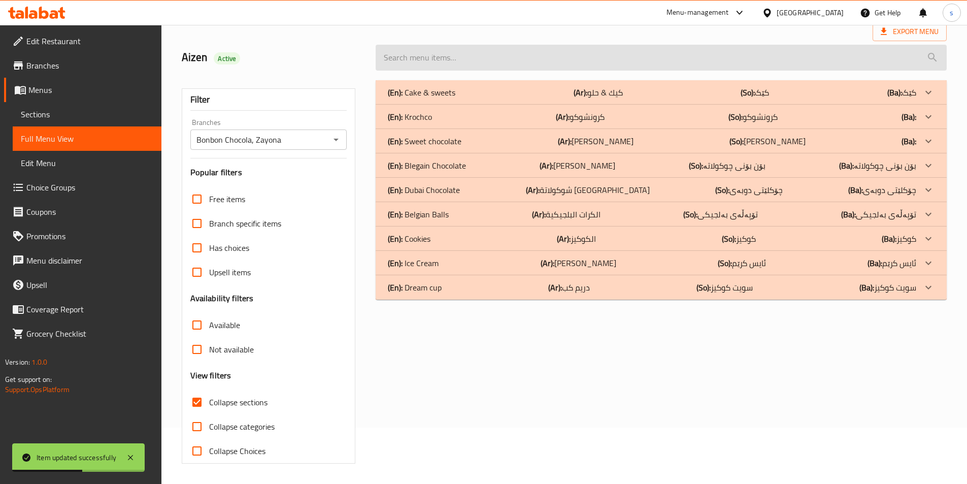
click at [450, 58] on input "search" at bounding box center [661, 58] width 571 height 26
paste input "Sweet Galaxy Chocolate"
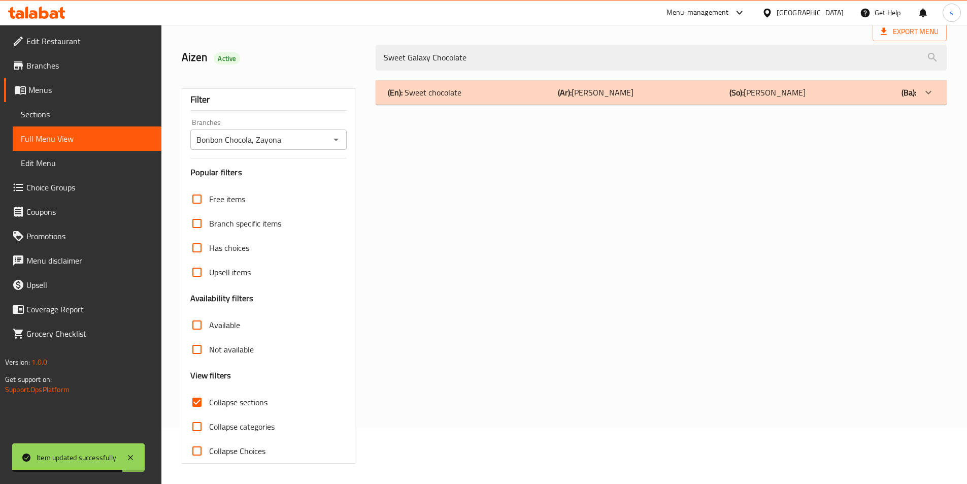
type input "Sweet Galaxy Chocolate"
click at [498, 96] on div "(En): Sweet chocolate (Ar): سويت شوكولا (So): سويت شوكولا (Ba):" at bounding box center [652, 92] width 528 height 12
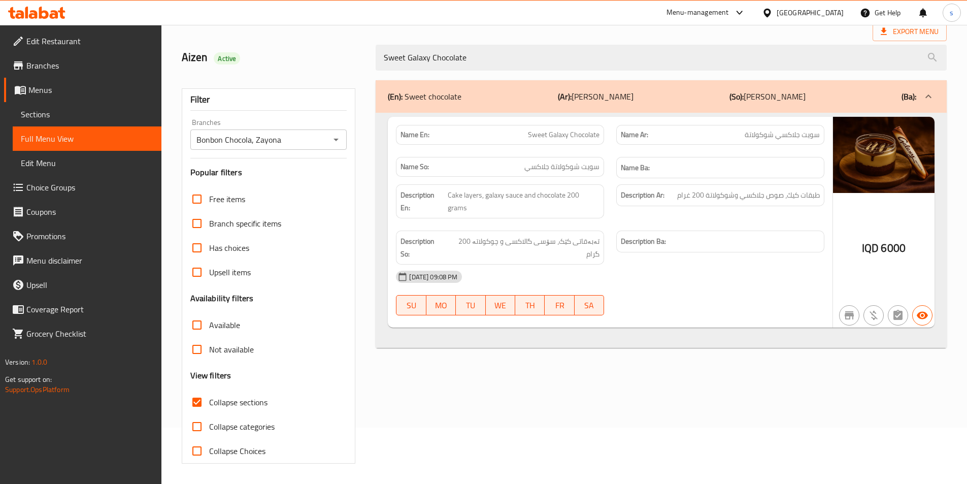
click at [57, 117] on span "Sections" at bounding box center [87, 114] width 132 height 12
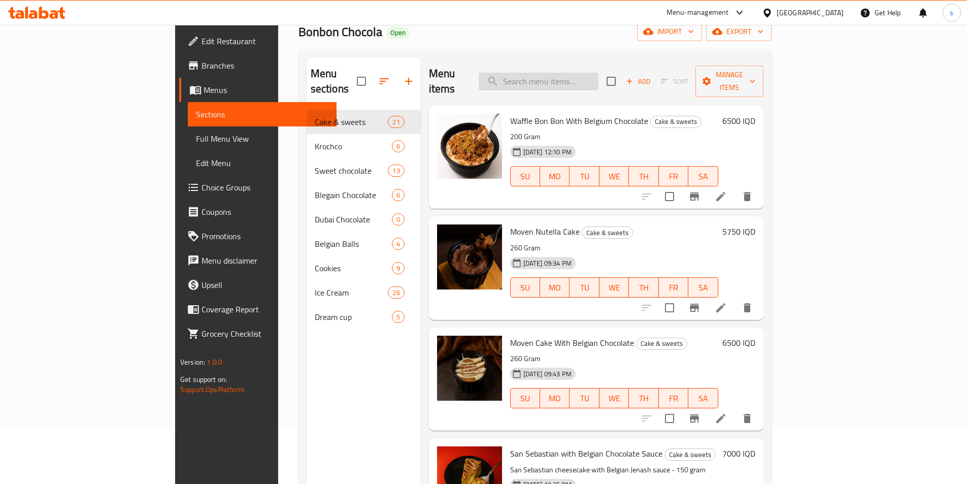
drag, startPoint x: 584, startPoint y: 63, endPoint x: 562, endPoint y: 81, distance: 28.5
click at [580, 70] on div "Menu items Add Sort Manage items" at bounding box center [596, 81] width 334 height 48
click at [559, 81] on input "search" at bounding box center [539, 82] width 120 height 18
paste input "Sweet Galaxy Chocolate"
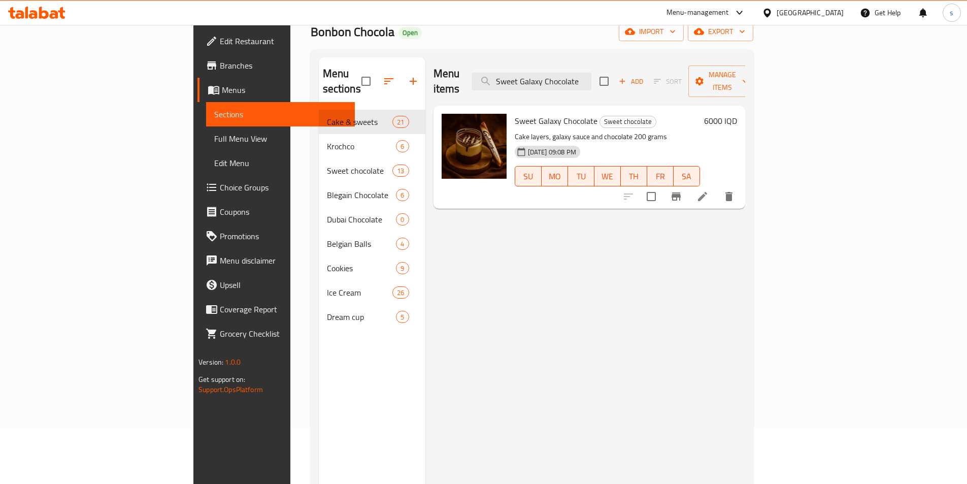
type input "Sweet Galaxy Chocolate"
click at [717, 187] on li at bounding box center [702, 196] width 28 height 18
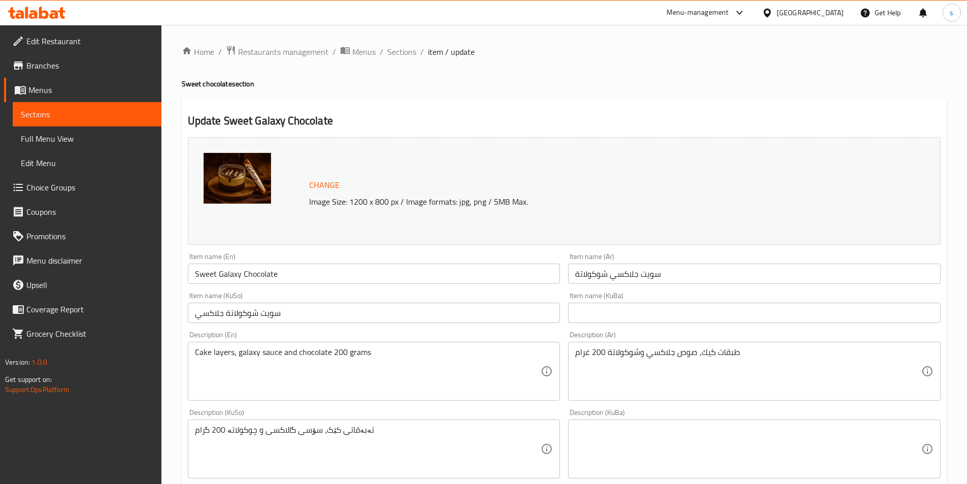
click at [368, 313] on input "سويت شوكولاتة جلاكسي" at bounding box center [374, 312] width 372 height 20
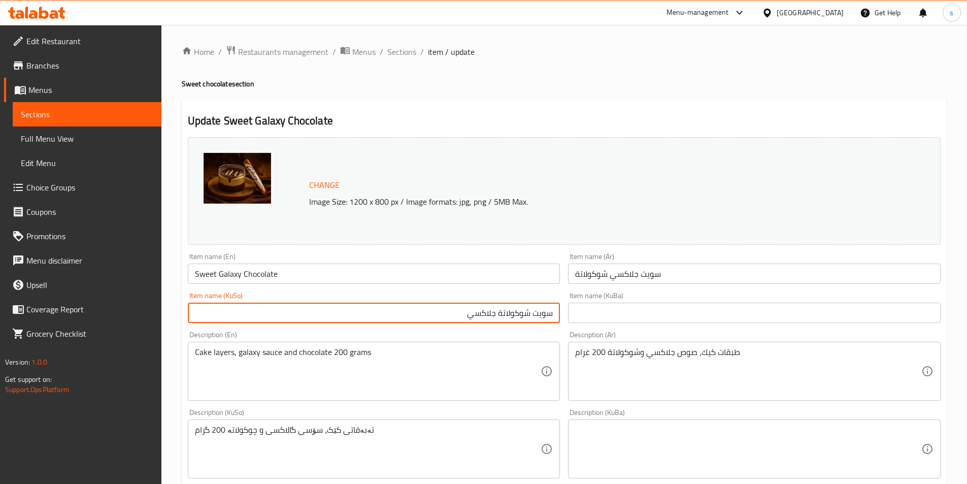
drag, startPoint x: 438, startPoint y: 313, endPoint x: 590, endPoint y: 316, distance: 151.8
click at [590, 316] on div "Change Image Size: 1200 x 800 px / Image formats: jpg, png / 5MB Max. Item name…" at bounding box center [564, 417] width 761 height 569
type input "س"
paste input "چوکولاتە"
click at [555, 315] on input "گالاکسی چوکولاتە" at bounding box center [374, 312] width 372 height 20
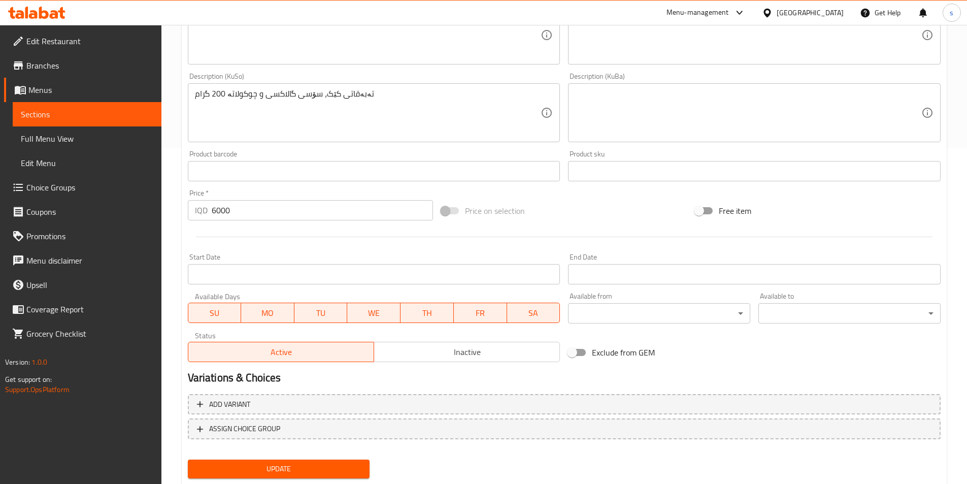
scroll to position [365, 0]
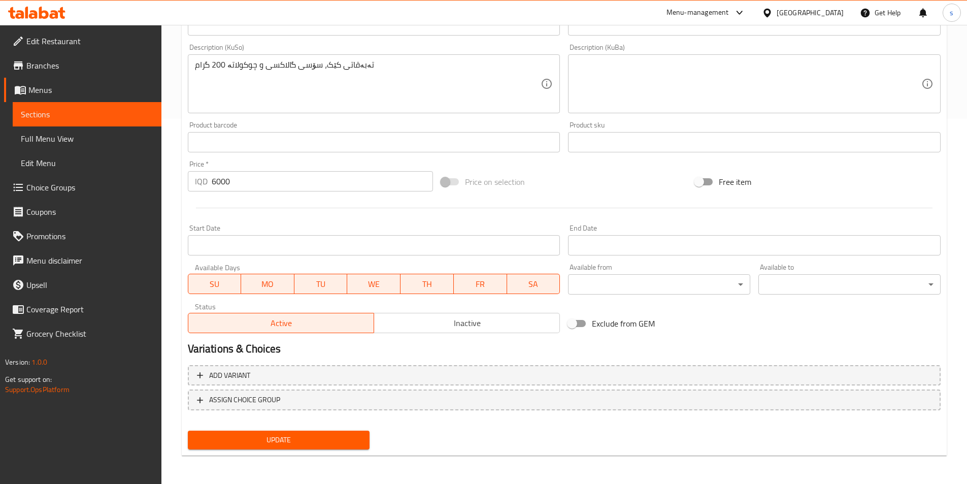
type input "سویت گالاکسی چوکولاتە"
click at [305, 440] on span "Update" at bounding box center [279, 439] width 166 height 13
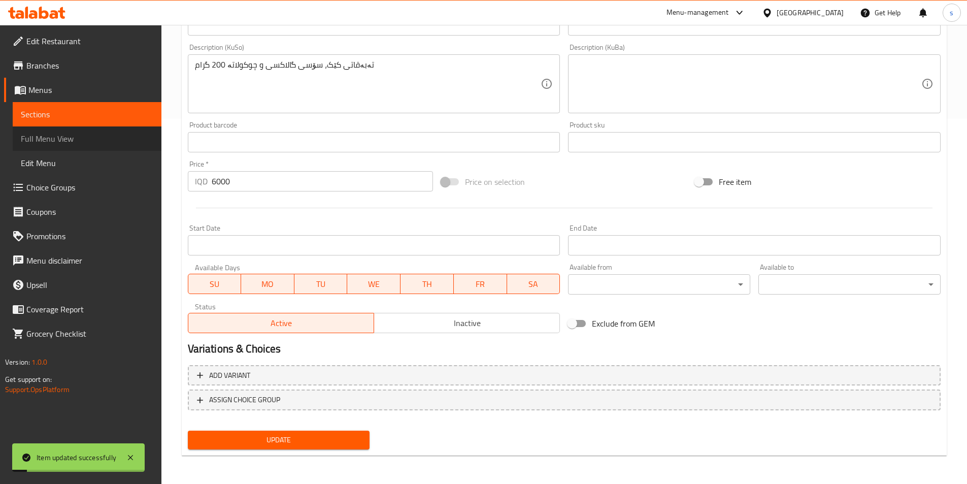
click at [100, 140] on span "Full Menu View" at bounding box center [87, 138] width 132 height 12
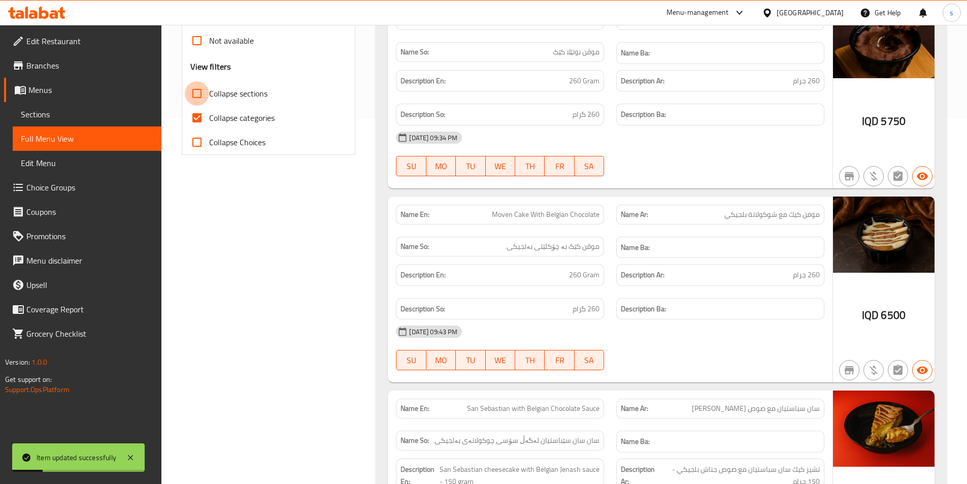
click at [199, 98] on input "Collapse sections" at bounding box center [197, 93] width 24 height 24
checkbox input "true"
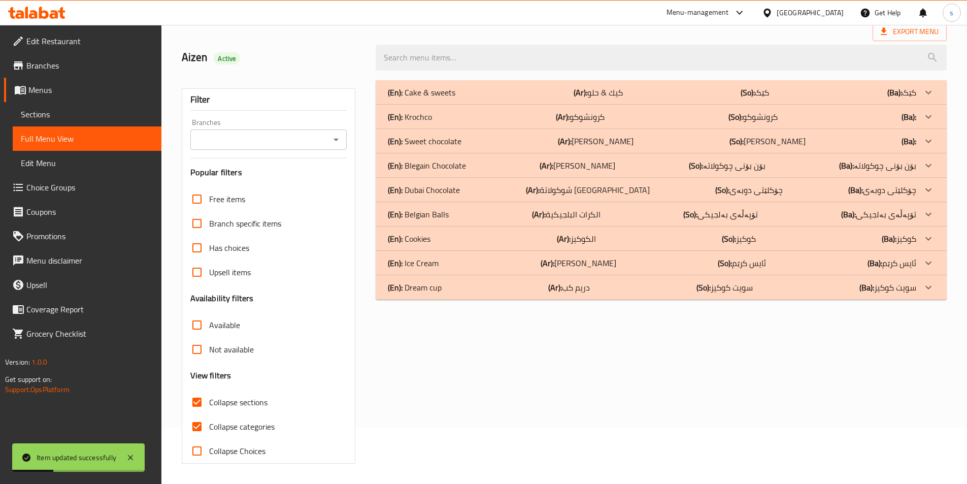
scroll to position [56, 0]
click at [198, 426] on input "Collapse categories" at bounding box center [197, 426] width 24 height 24
checkbox input "false"
click at [330, 138] on icon "Open" at bounding box center [336, 139] width 12 height 12
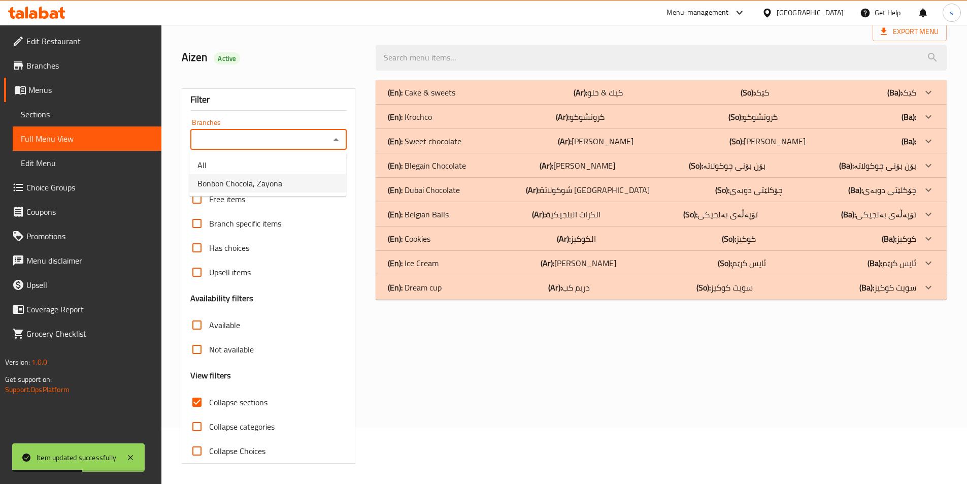
click at [316, 180] on li "Bonbon Chocola, Zayona" at bounding box center [267, 183] width 157 height 18
type input "Bonbon Chocola, Zayona"
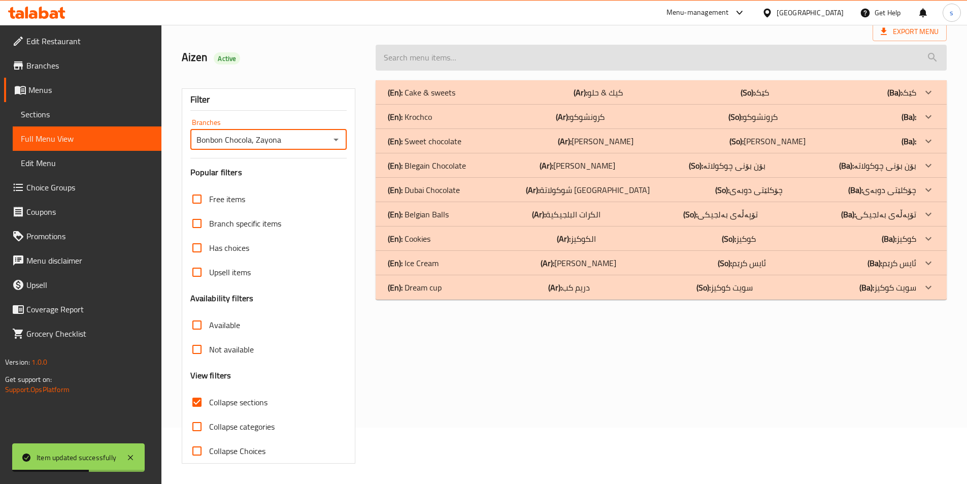
click at [427, 56] on input "search" at bounding box center [661, 58] width 571 height 26
paste input "چوکولاتە"
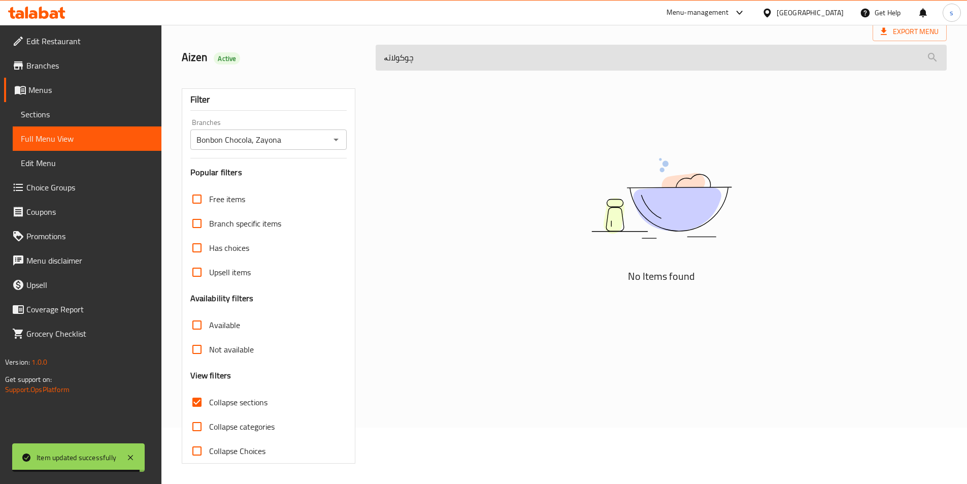
click at [513, 51] on input "چوکولاتە" at bounding box center [661, 58] width 571 height 26
paste input "Sweet Galaxy Chocolate"
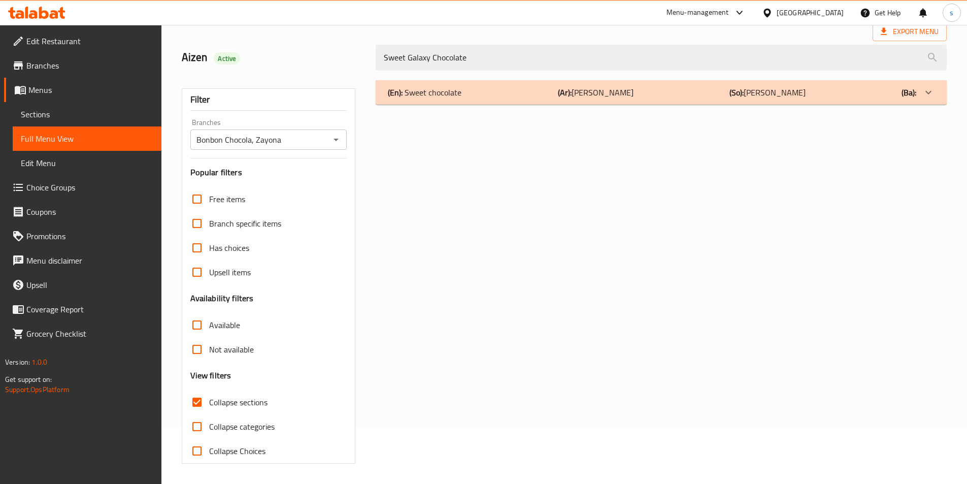
type input "Sweet Galaxy Chocolate"
click at [511, 88] on div "(En): Sweet chocolate (Ar): سويت شوكولا (So): سويت شوكولا (Ba):" at bounding box center [652, 92] width 528 height 12
